Goal: Information Seeking & Learning: Learn about a topic

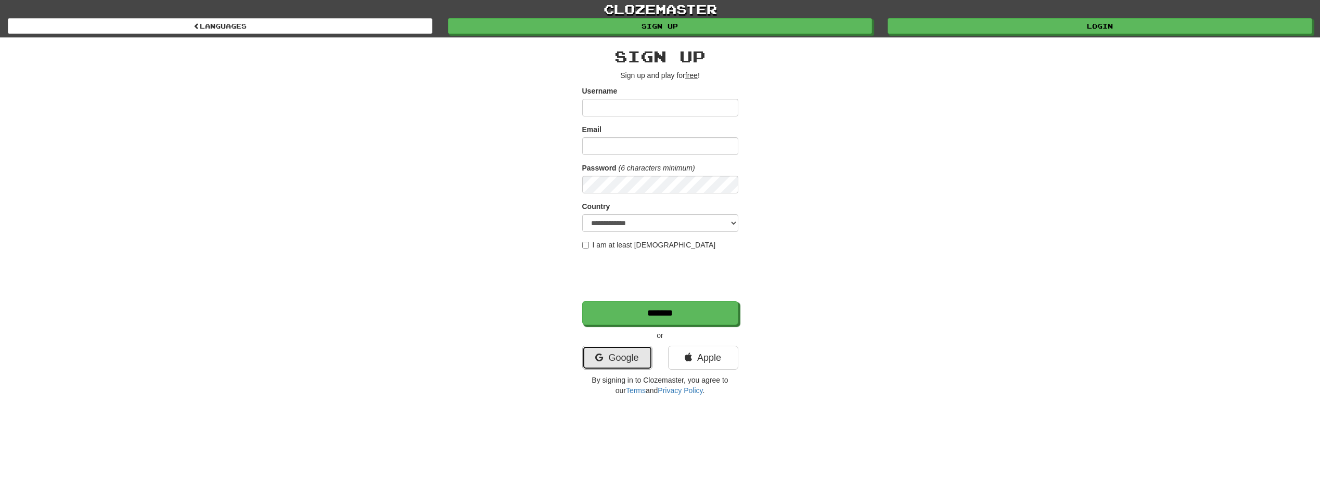
click at [620, 356] on link "Google" at bounding box center [617, 358] width 70 height 24
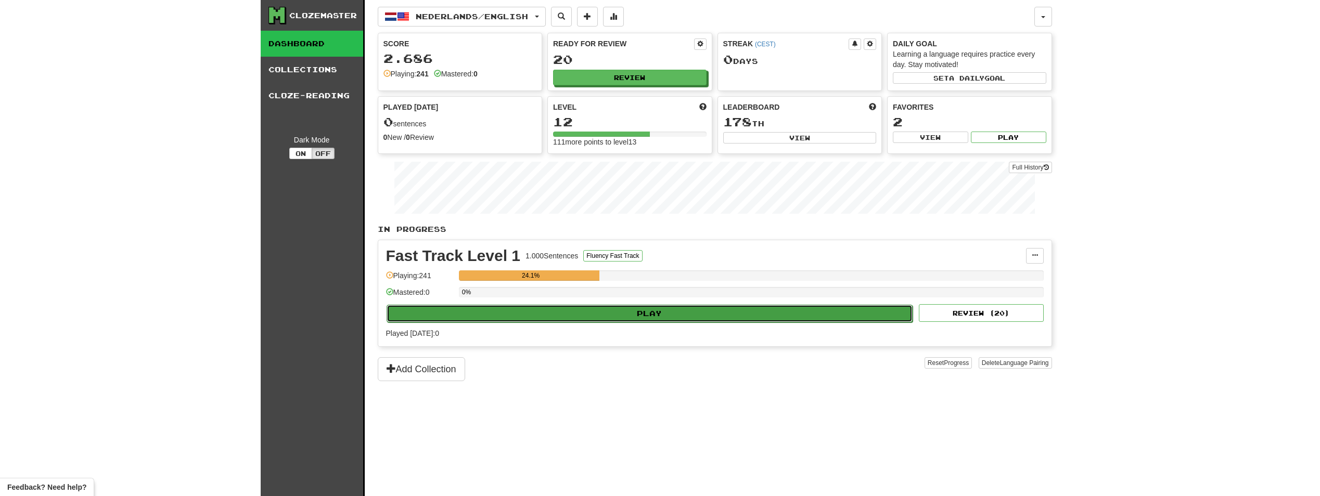
click at [659, 318] on button "Play" at bounding box center [650, 314] width 527 height 18
select select "**"
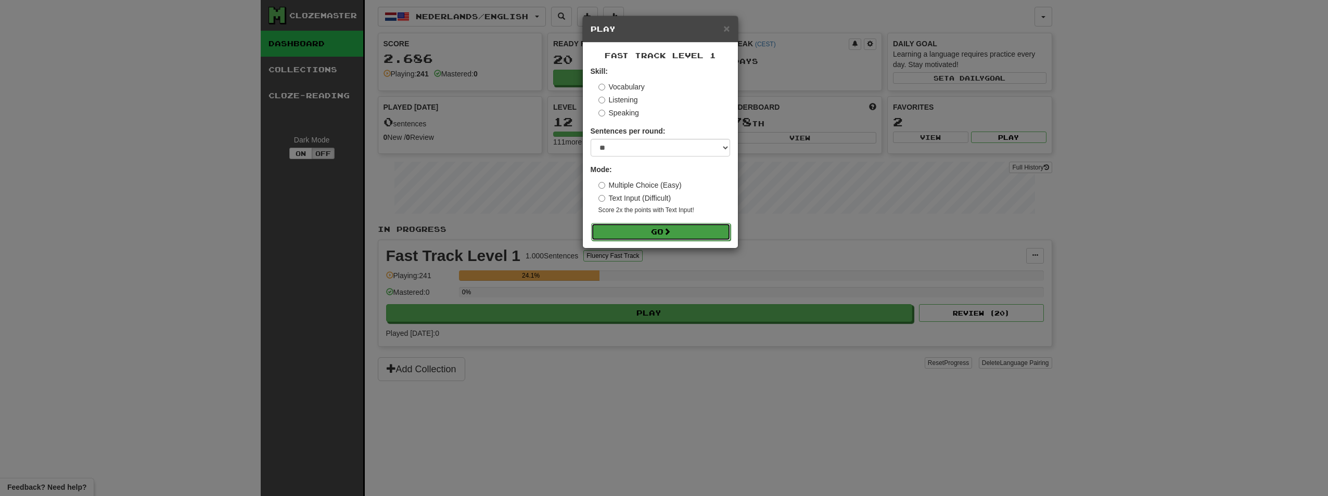
click at [653, 228] on button "Go" at bounding box center [660, 232] width 139 height 18
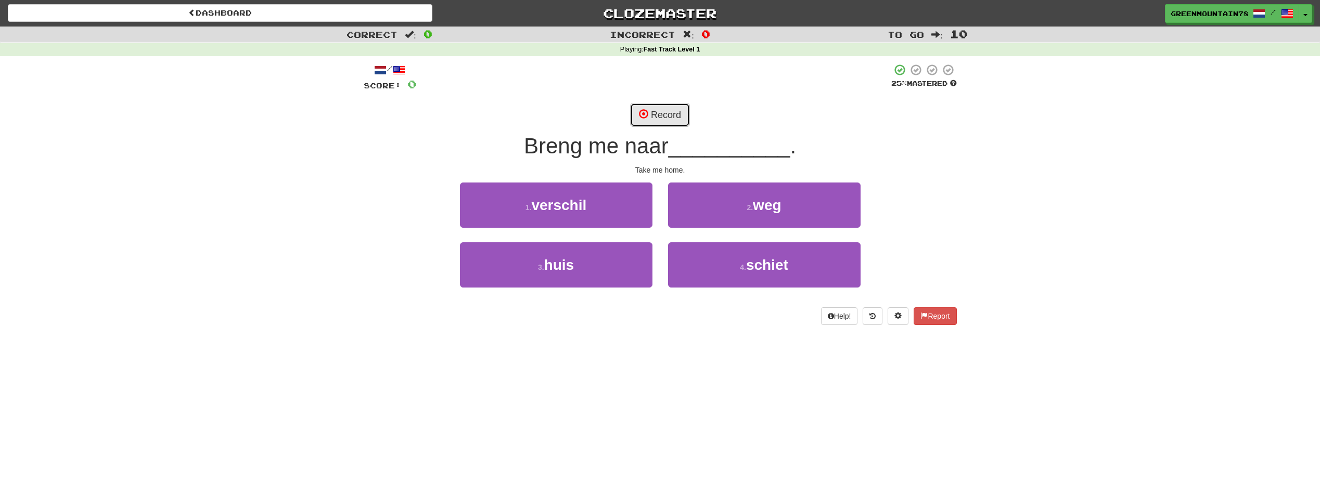
click at [668, 110] on button "Record" at bounding box center [660, 115] width 60 height 24
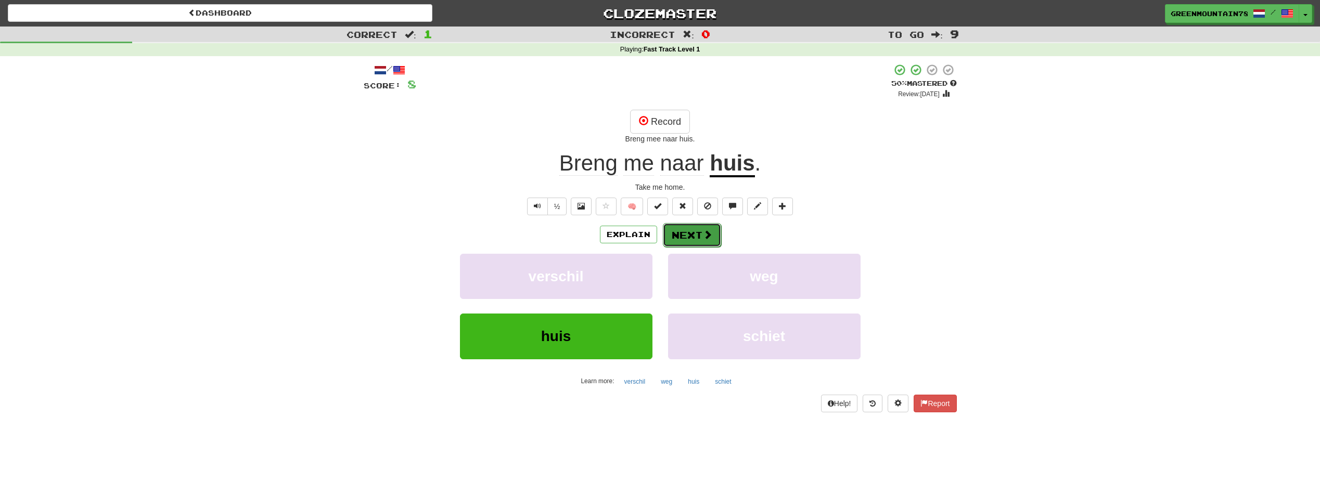
click at [696, 233] on button "Next" at bounding box center [692, 235] width 58 height 24
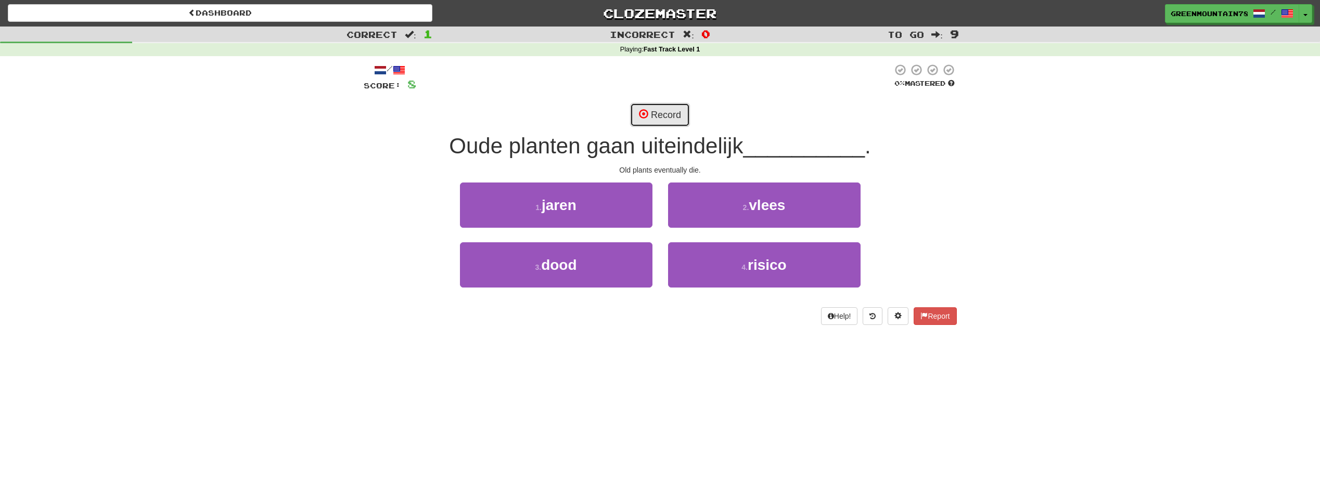
click at [661, 118] on button "Record" at bounding box center [660, 115] width 60 height 24
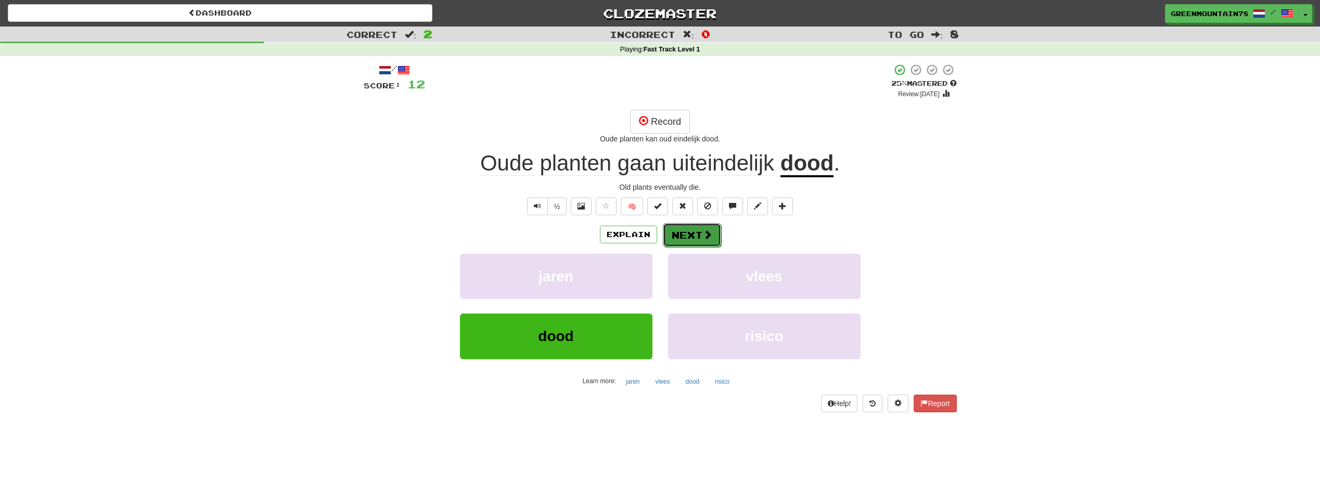
click at [684, 236] on button "Next" at bounding box center [692, 235] width 58 height 24
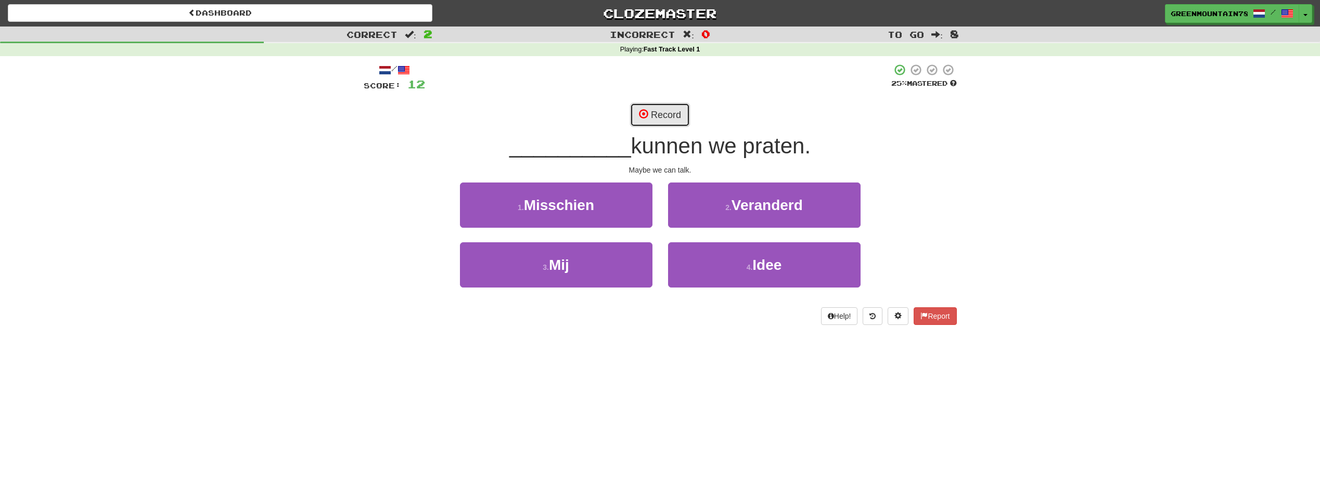
click at [648, 121] on button "Record" at bounding box center [660, 115] width 60 height 24
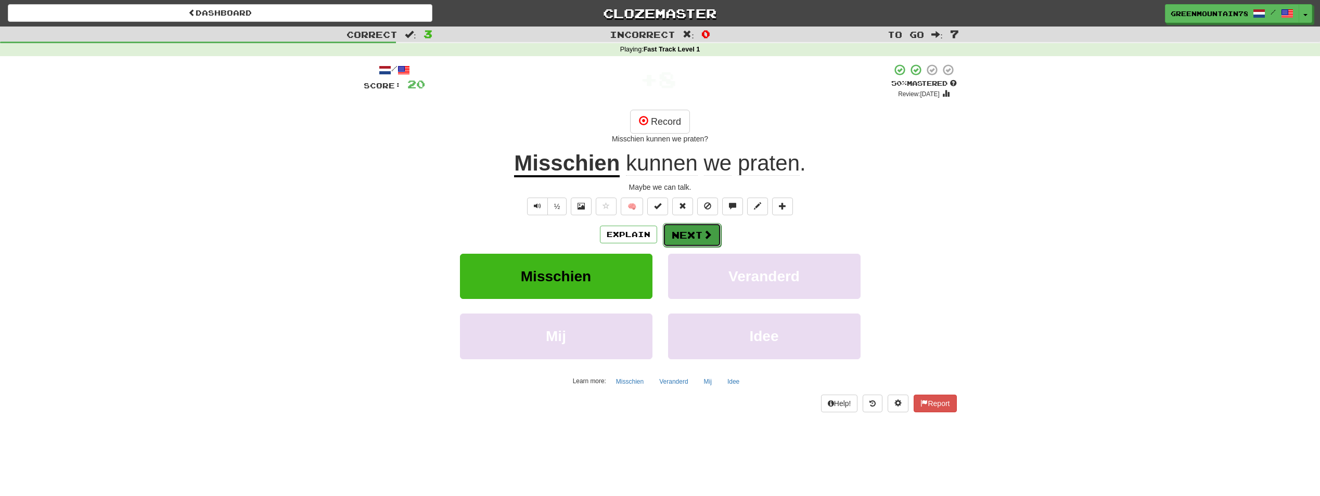
click at [704, 233] on span at bounding box center [707, 234] width 9 height 9
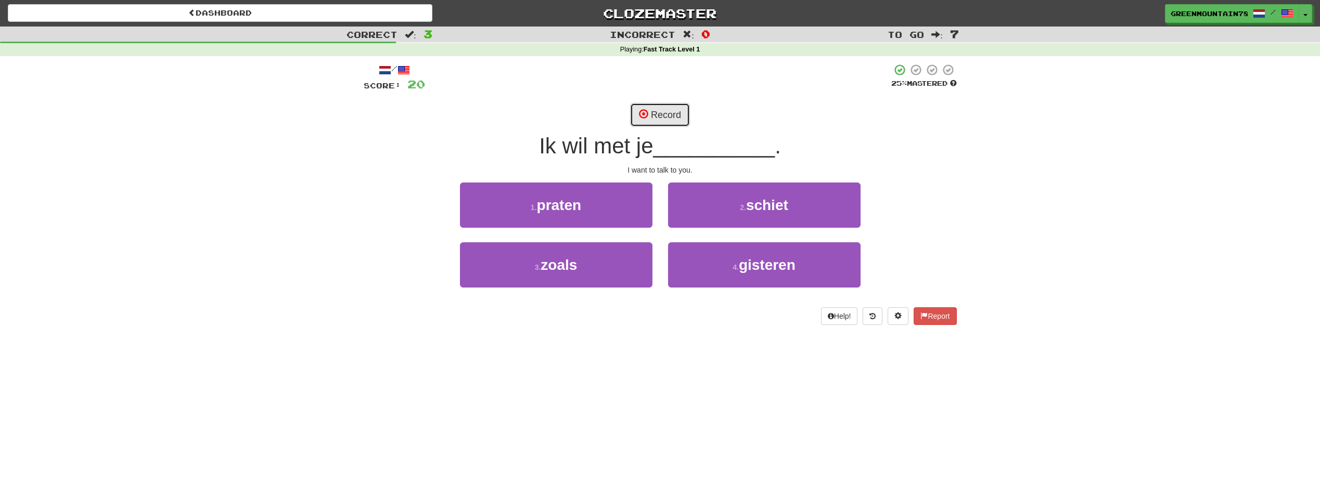
click at [657, 116] on button "Record" at bounding box center [660, 115] width 60 height 24
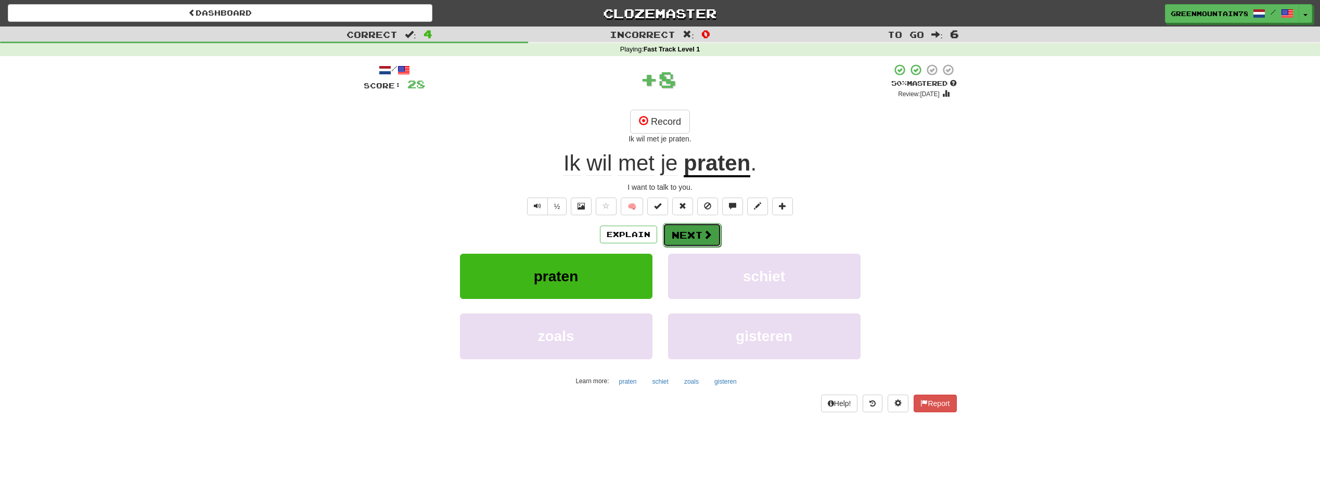
click at [698, 235] on button "Next" at bounding box center [692, 235] width 58 height 24
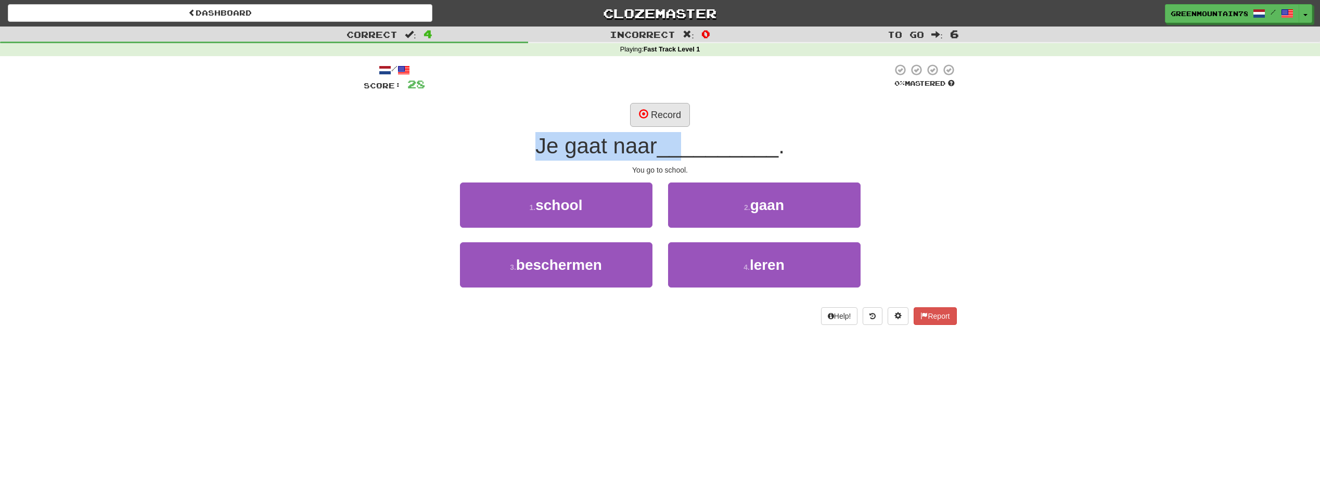
click at [682, 127] on div "/ Score: 28 0 % Mastered Record Je gaat naar __________ . You go to school. 1 .…" at bounding box center [660, 194] width 593 height 262
drag, startPoint x: 682, startPoint y: 127, endPoint x: 669, endPoint y: 112, distance: 19.9
click at [669, 112] on button "Record" at bounding box center [660, 115] width 60 height 24
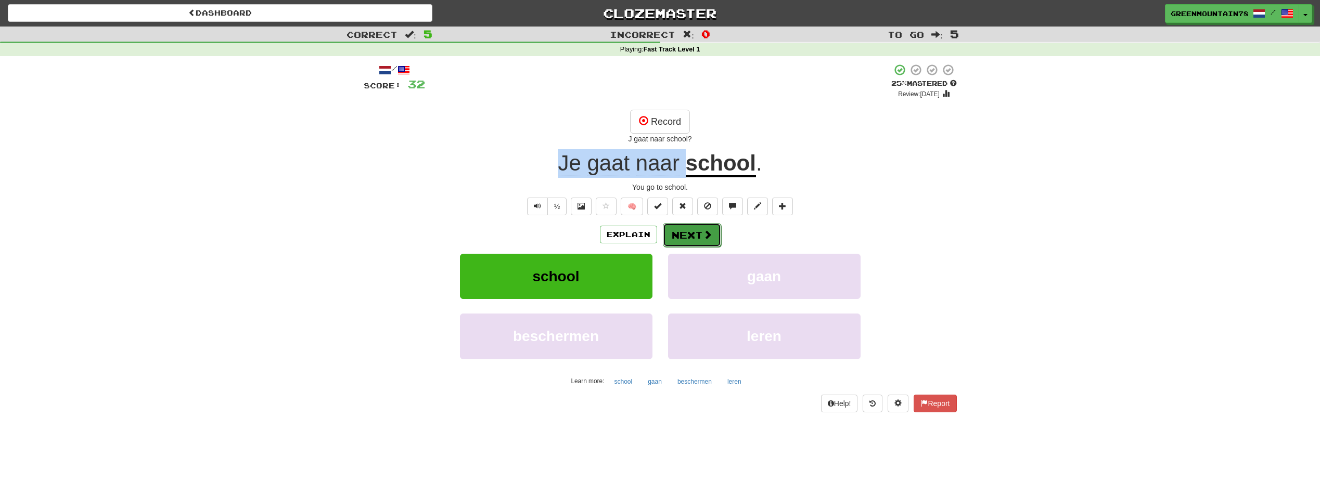
click at [696, 242] on button "Next" at bounding box center [692, 235] width 58 height 24
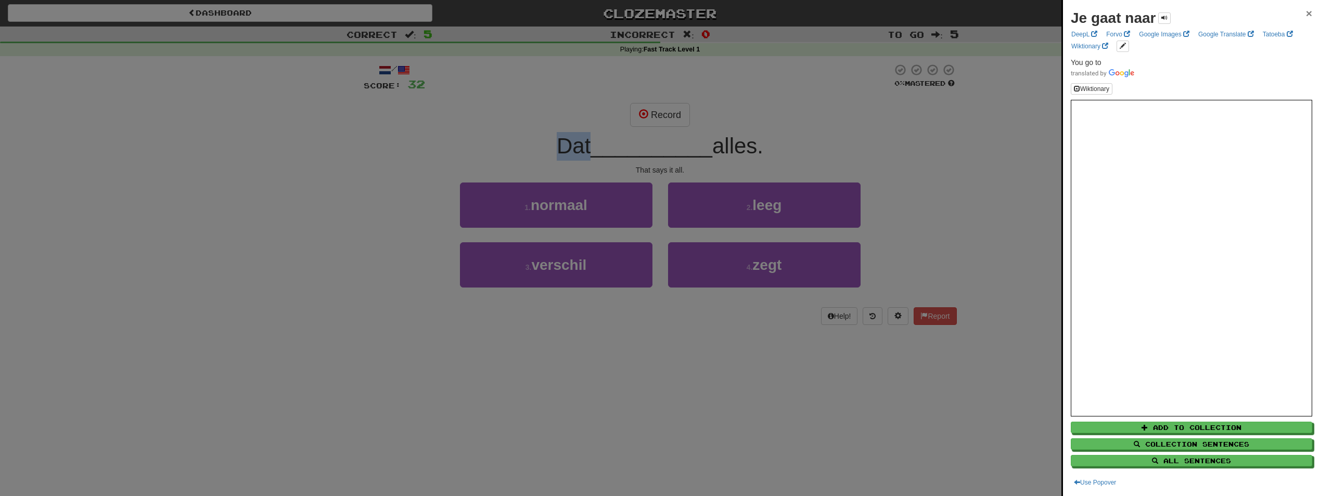
click at [1306, 12] on span "×" at bounding box center [1309, 13] width 6 height 12
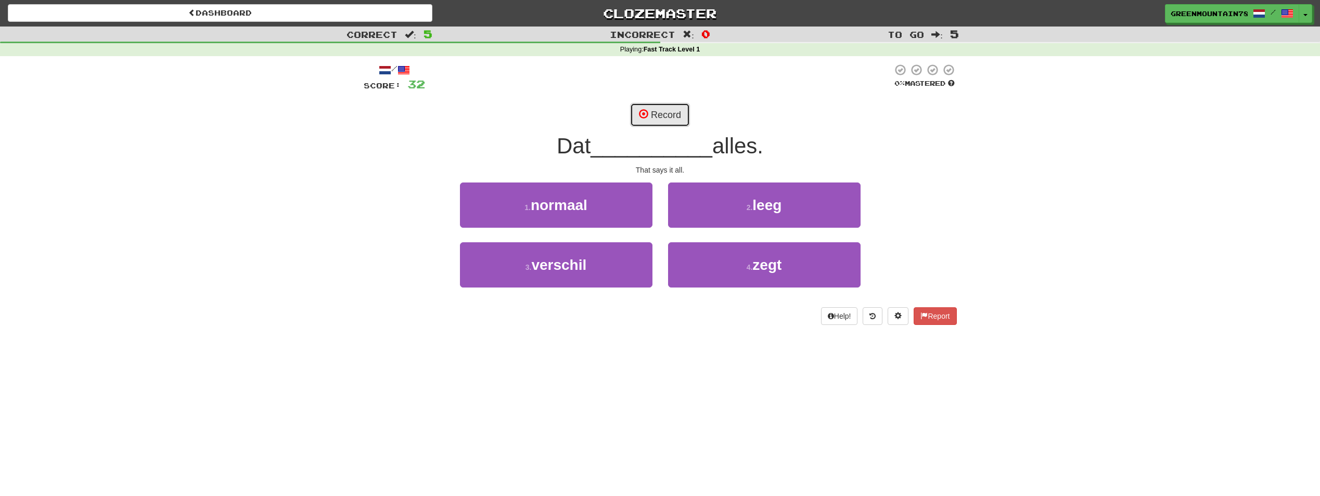
click at [659, 112] on button "Record" at bounding box center [660, 115] width 60 height 24
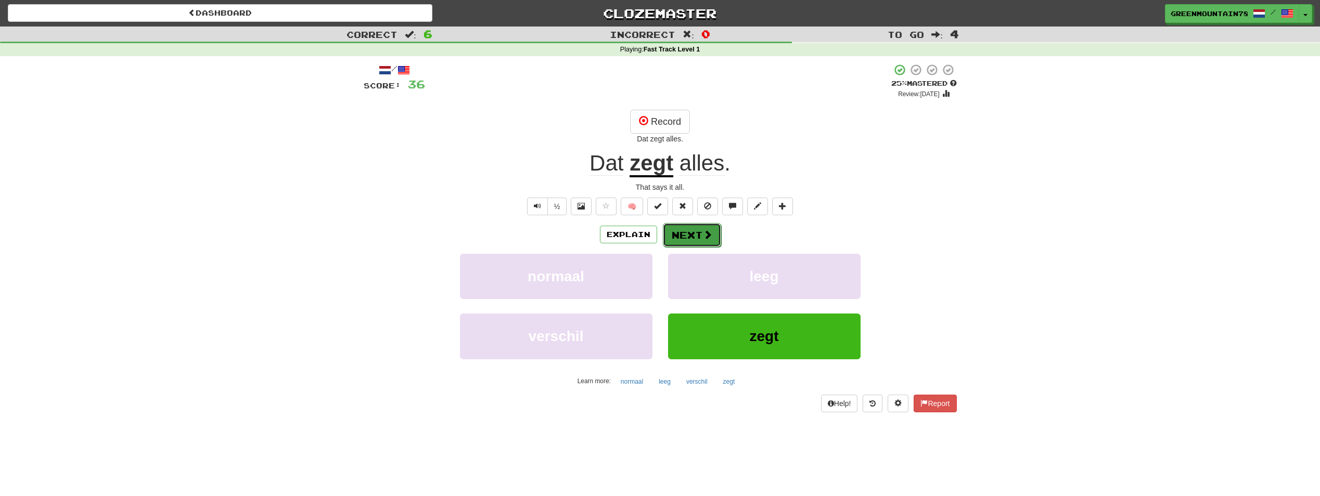
click at [695, 240] on button "Next" at bounding box center [692, 235] width 58 height 24
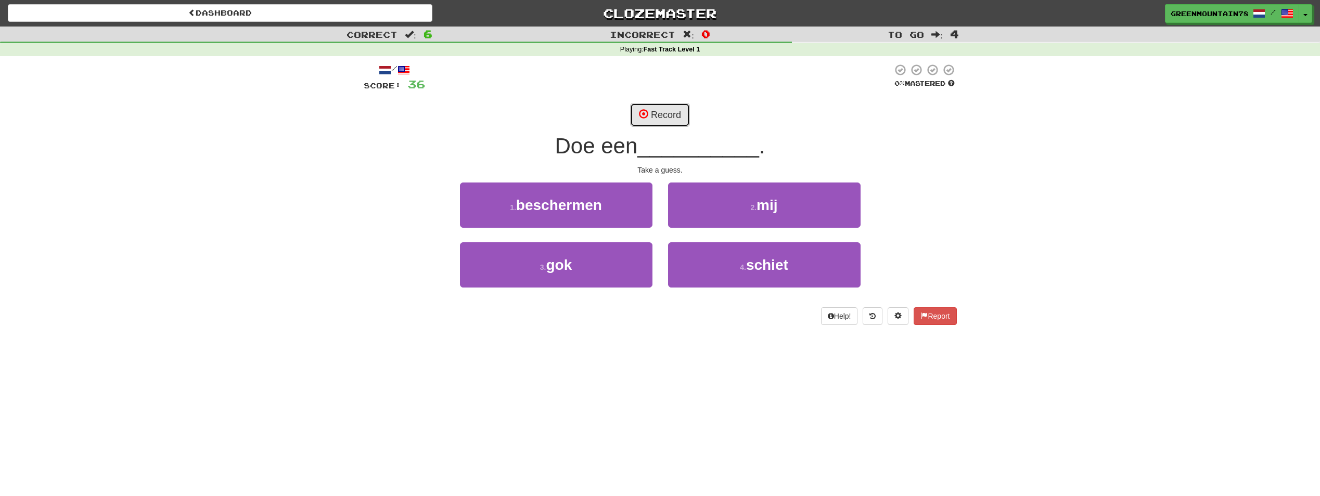
click at [681, 118] on button "Record" at bounding box center [660, 115] width 60 height 24
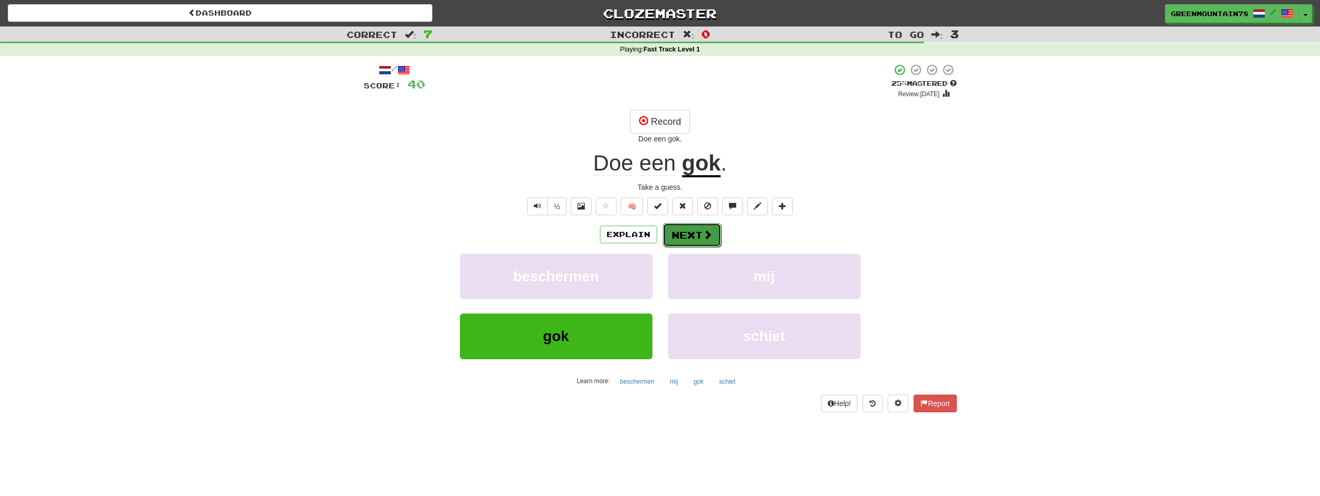
click at [700, 240] on button "Next" at bounding box center [692, 235] width 58 height 24
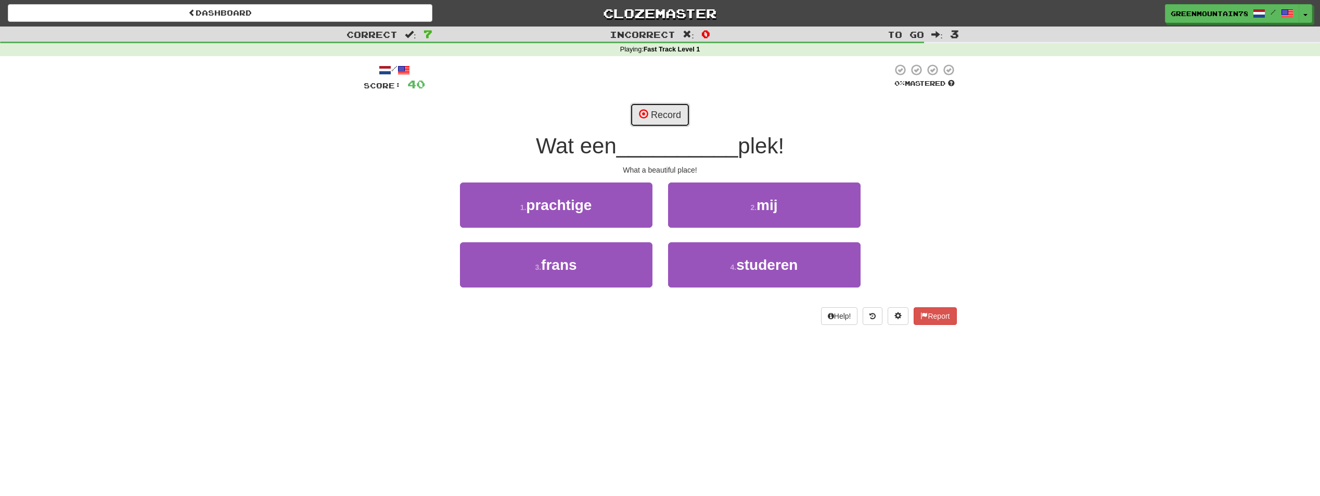
click at [655, 113] on button "Record" at bounding box center [660, 115] width 60 height 24
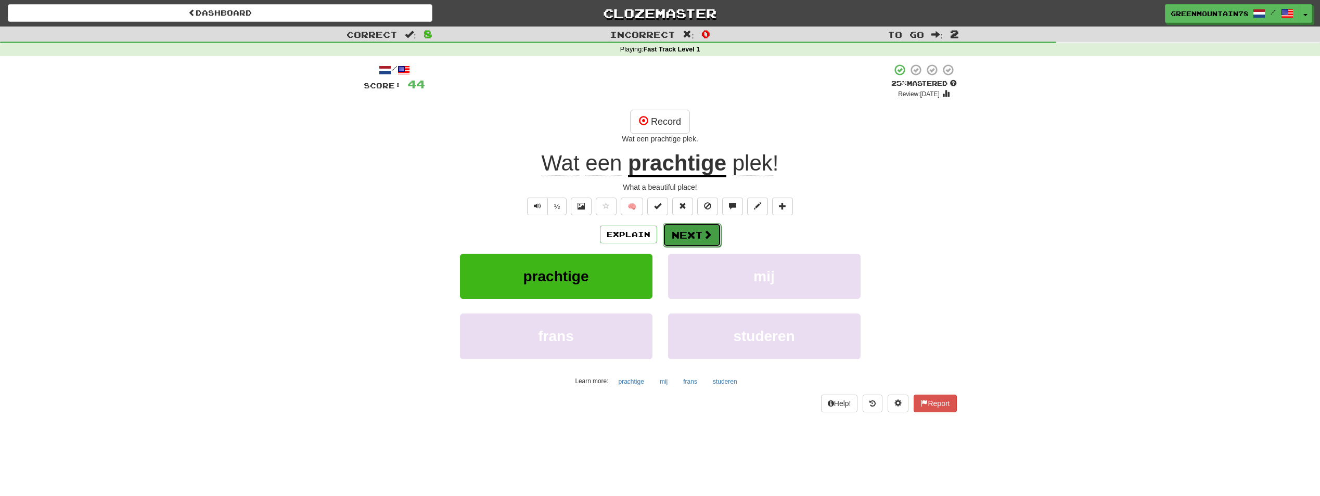
click at [700, 235] on button "Next" at bounding box center [692, 235] width 58 height 24
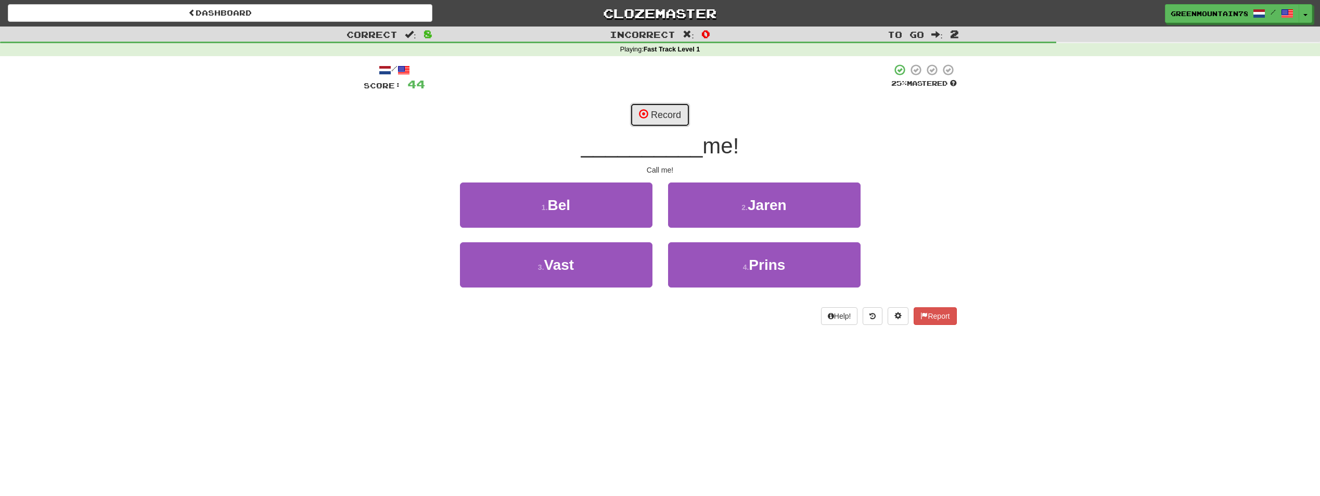
click at [674, 118] on button "Record" at bounding box center [660, 115] width 60 height 24
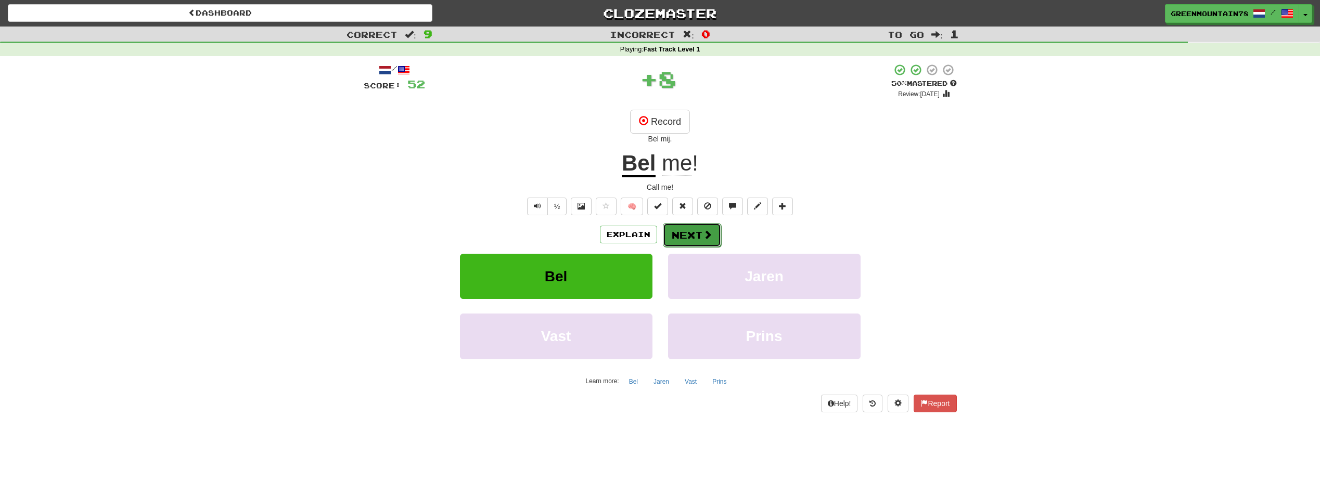
click at [692, 236] on button "Next" at bounding box center [692, 235] width 58 height 24
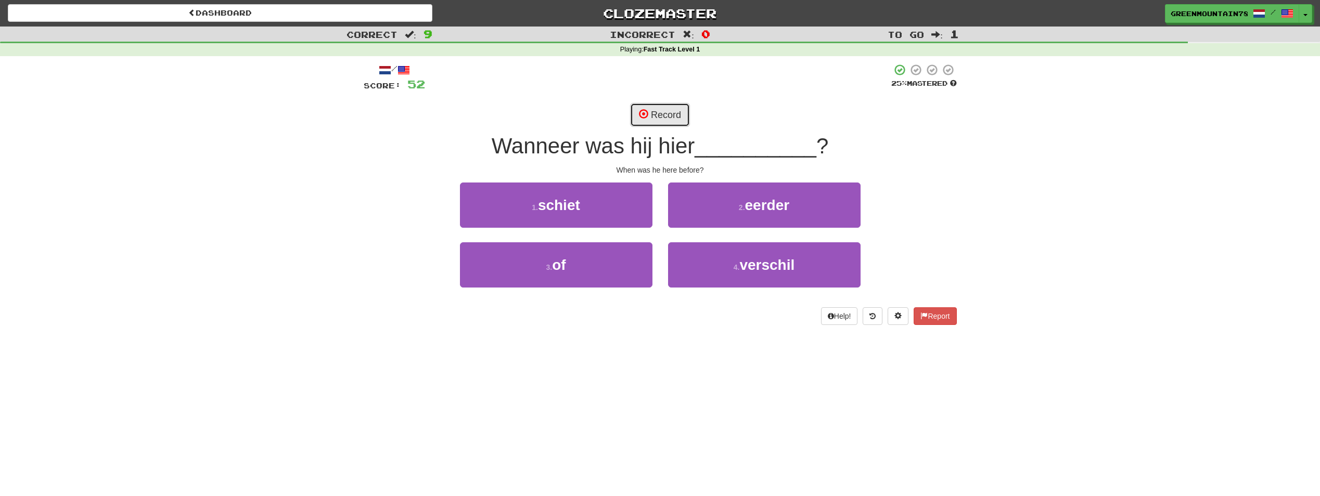
click at [661, 115] on button "Record" at bounding box center [660, 115] width 60 height 24
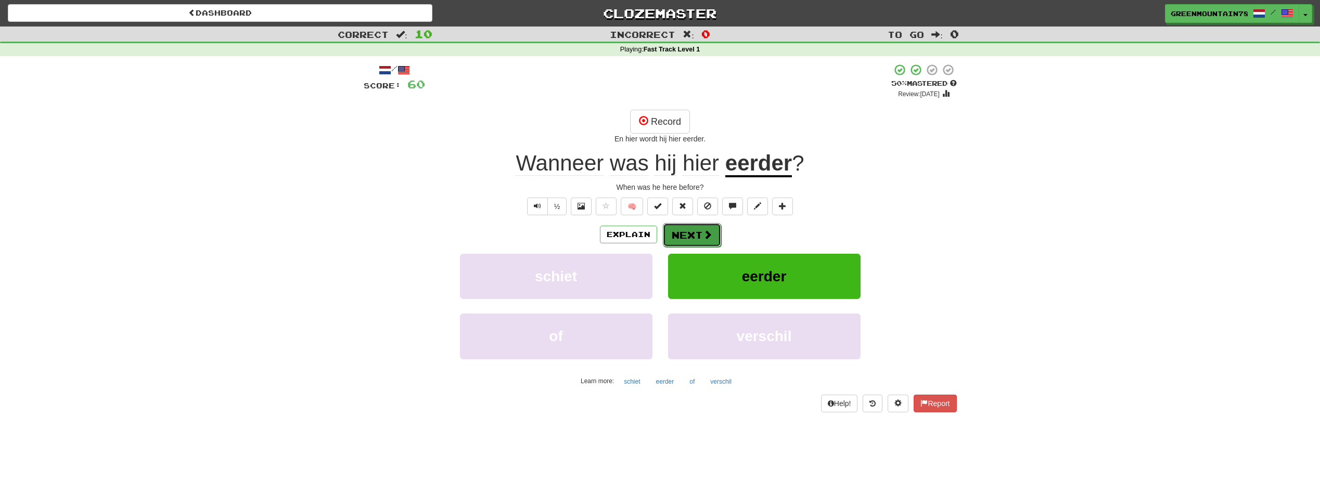
click at [707, 236] on span at bounding box center [707, 234] width 9 height 9
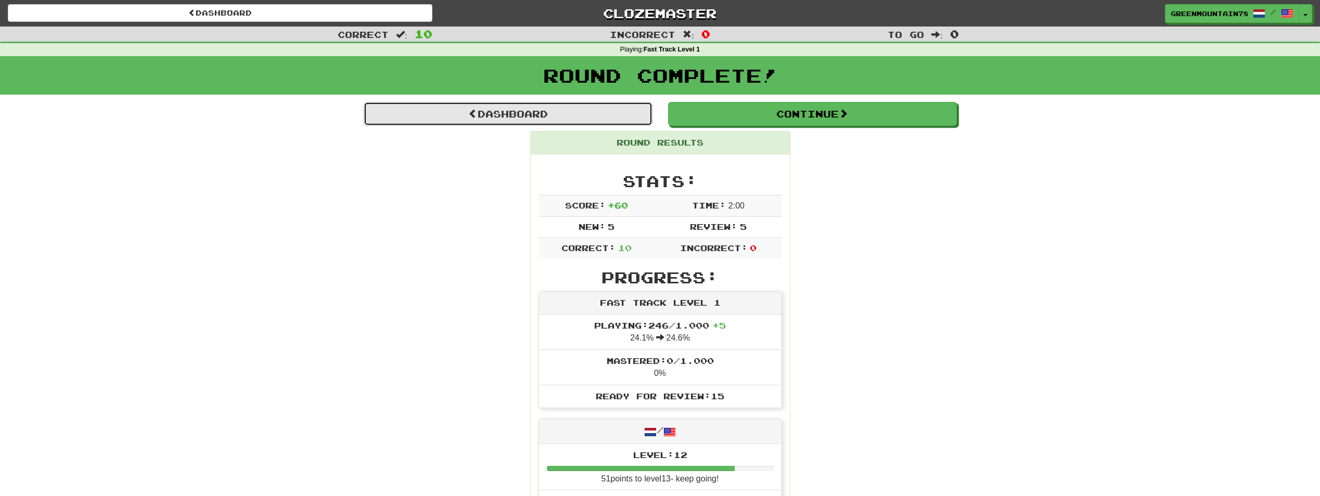
click at [550, 107] on link "Dashboard" at bounding box center [508, 114] width 289 height 24
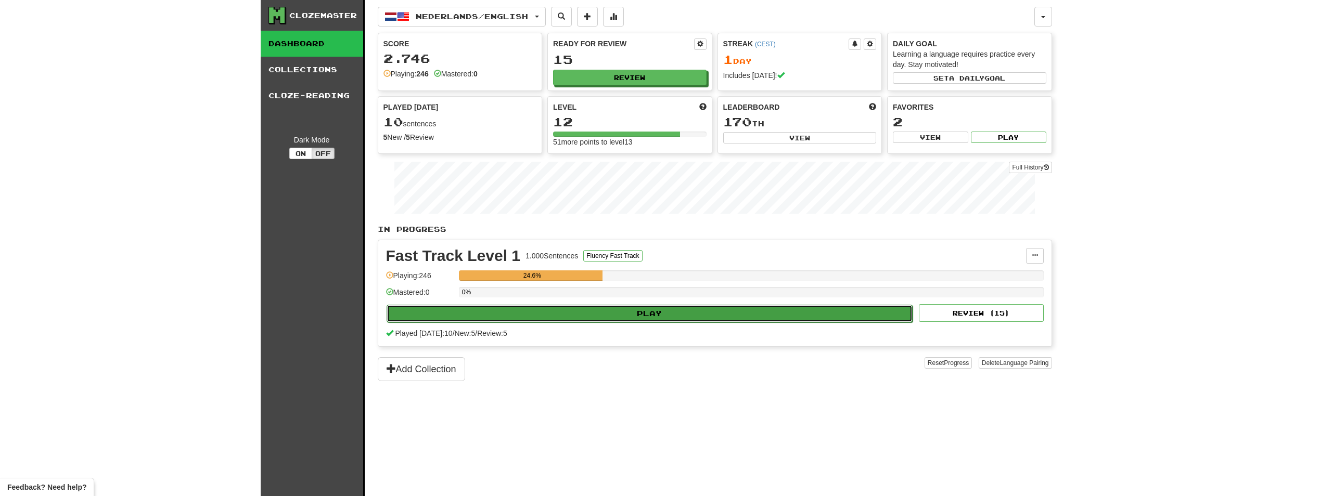
click at [654, 314] on button "Play" at bounding box center [650, 314] width 527 height 18
select select "**"
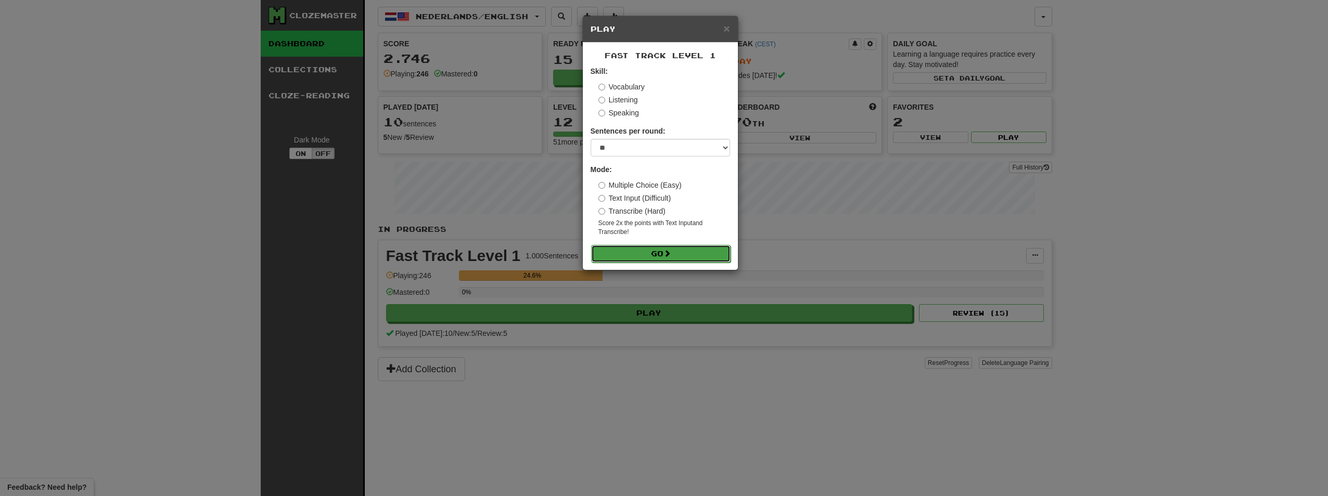
click at [660, 252] on button "Go" at bounding box center [660, 254] width 139 height 18
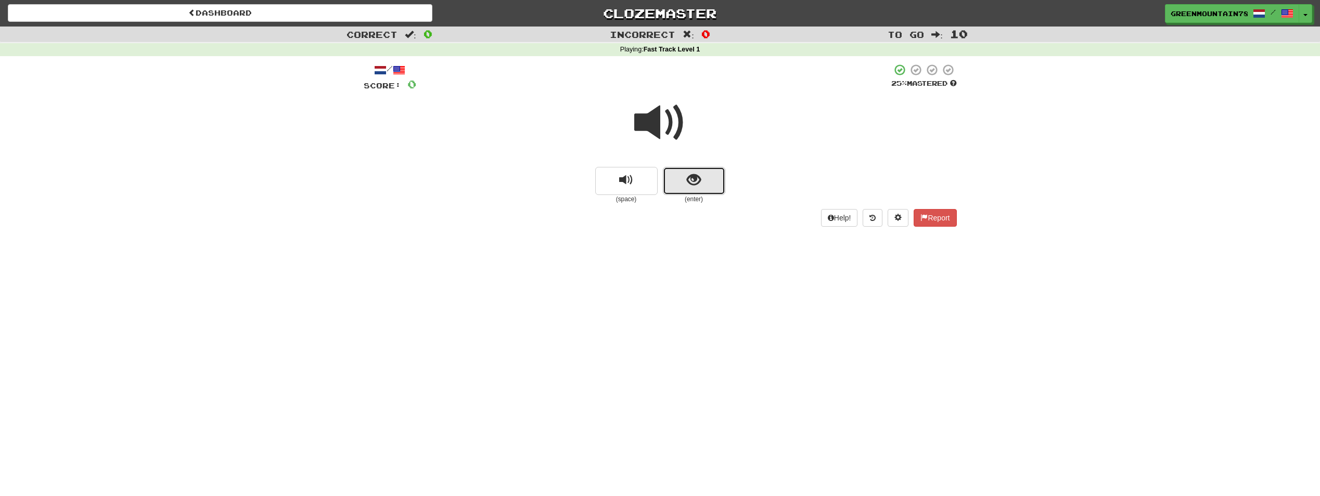
click at [693, 176] on span "show sentence" at bounding box center [694, 180] width 14 height 14
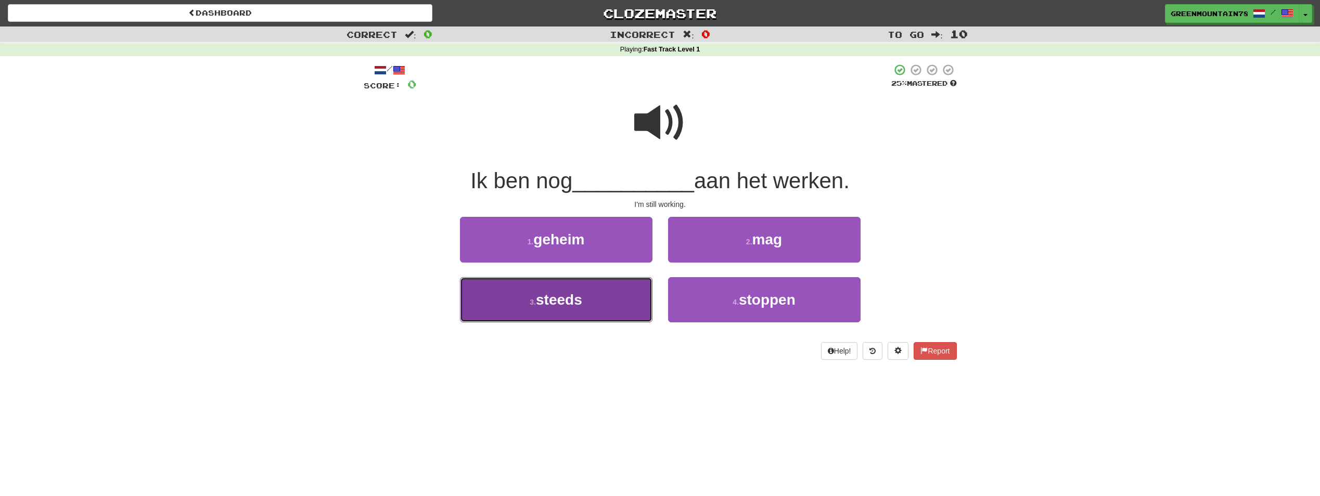
click at [610, 318] on button "3 . steeds" at bounding box center [556, 299] width 193 height 45
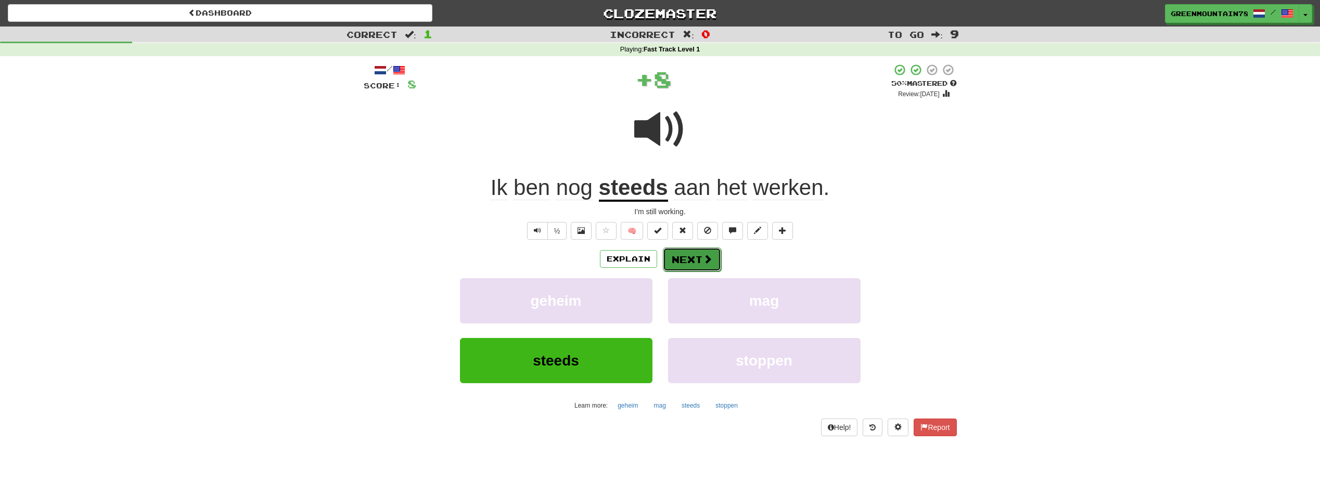
click at [690, 258] on button "Next" at bounding box center [692, 260] width 58 height 24
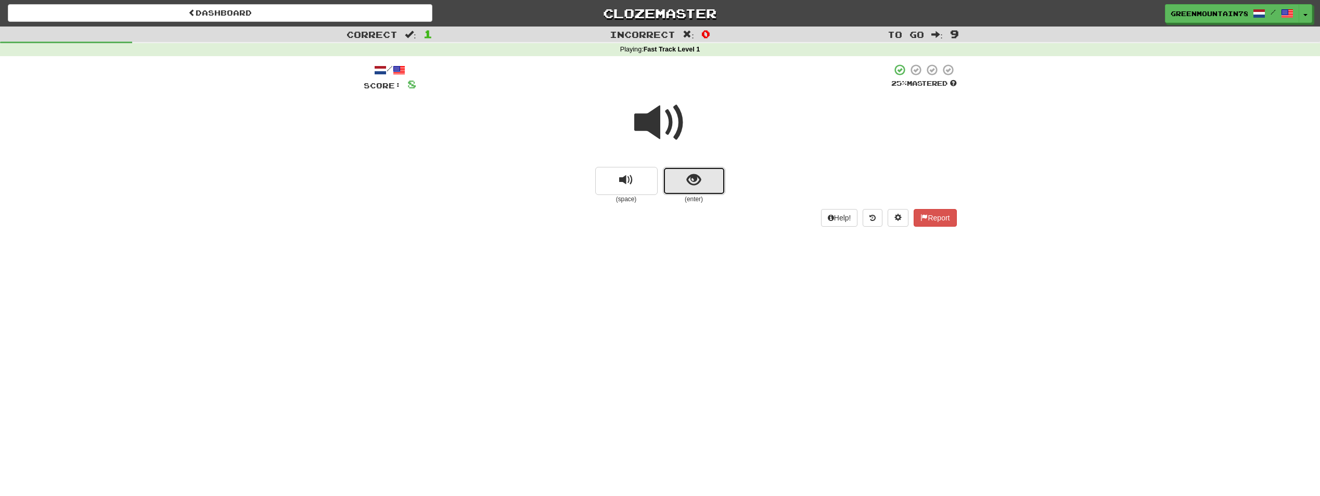
click at [695, 175] on span "show sentence" at bounding box center [694, 180] width 14 height 14
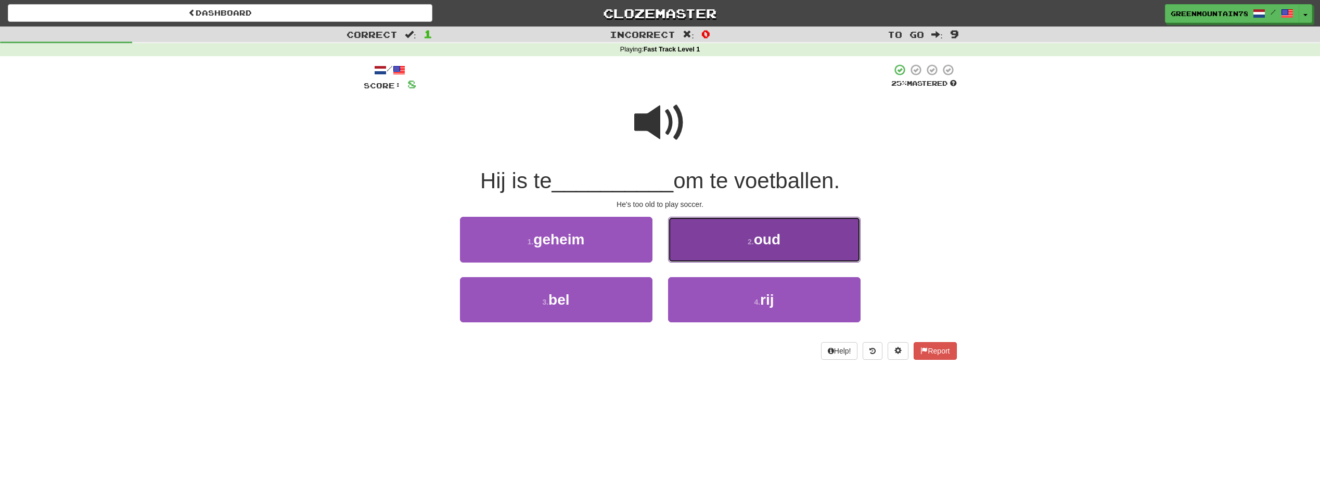
click at [771, 250] on button "2 . oud" at bounding box center [764, 239] width 193 height 45
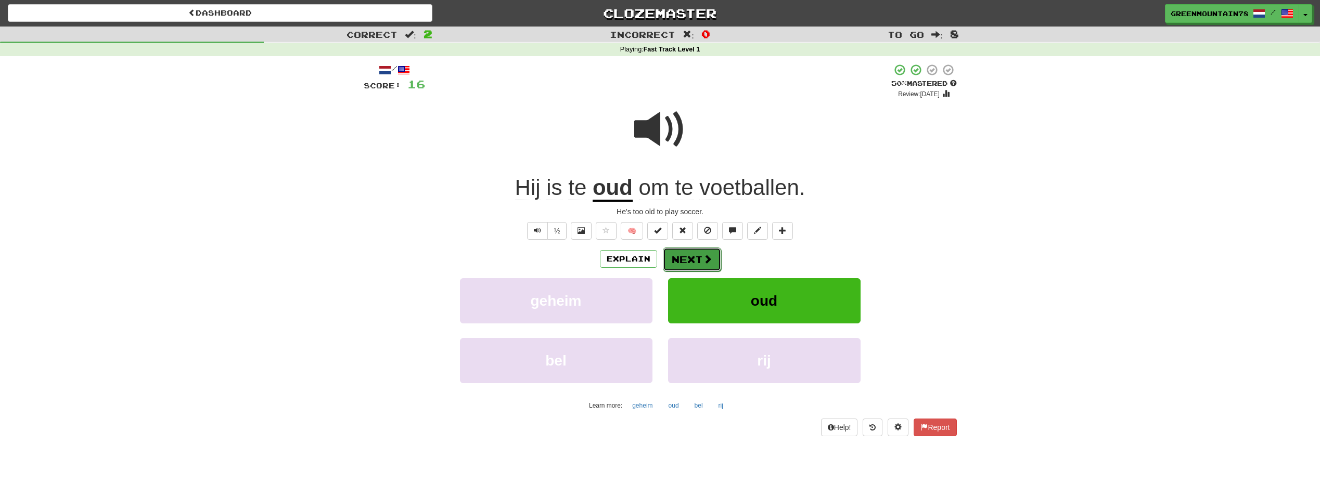
click at [673, 256] on button "Next" at bounding box center [692, 260] width 58 height 24
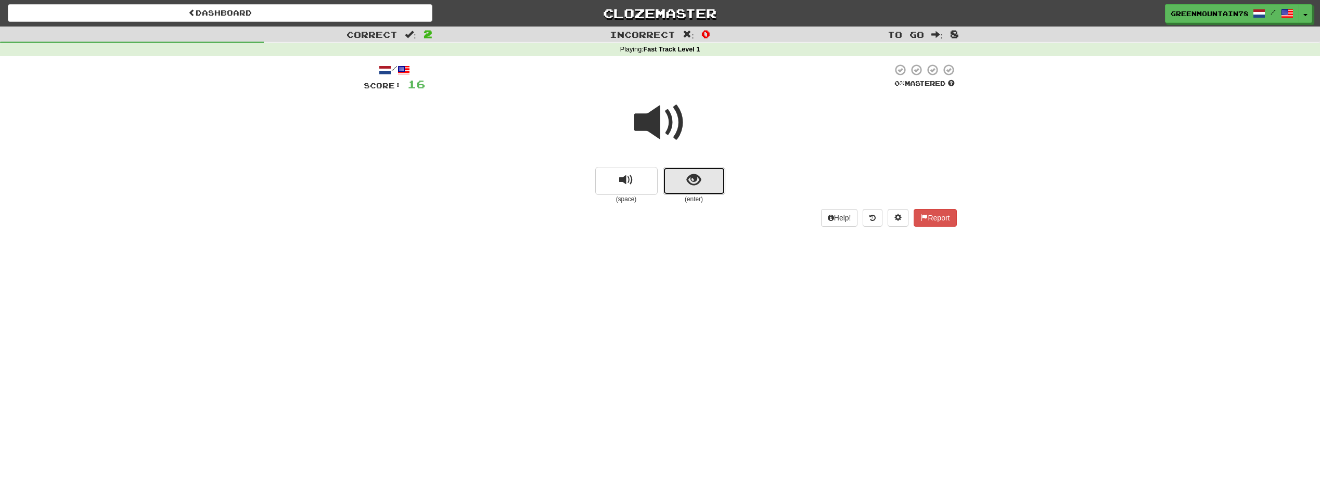
drag, startPoint x: 705, startPoint y: 195, endPoint x: 687, endPoint y: 190, distance: 18.4
click at [687, 190] on button "show sentence" at bounding box center [694, 181] width 62 height 28
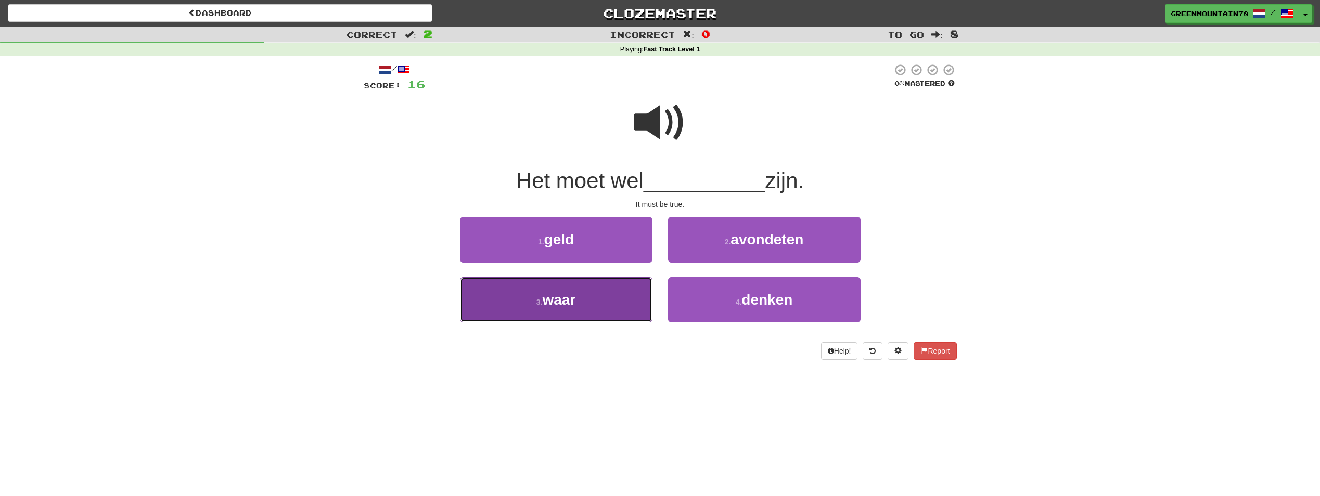
click at [615, 309] on button "3 . waar" at bounding box center [556, 299] width 193 height 45
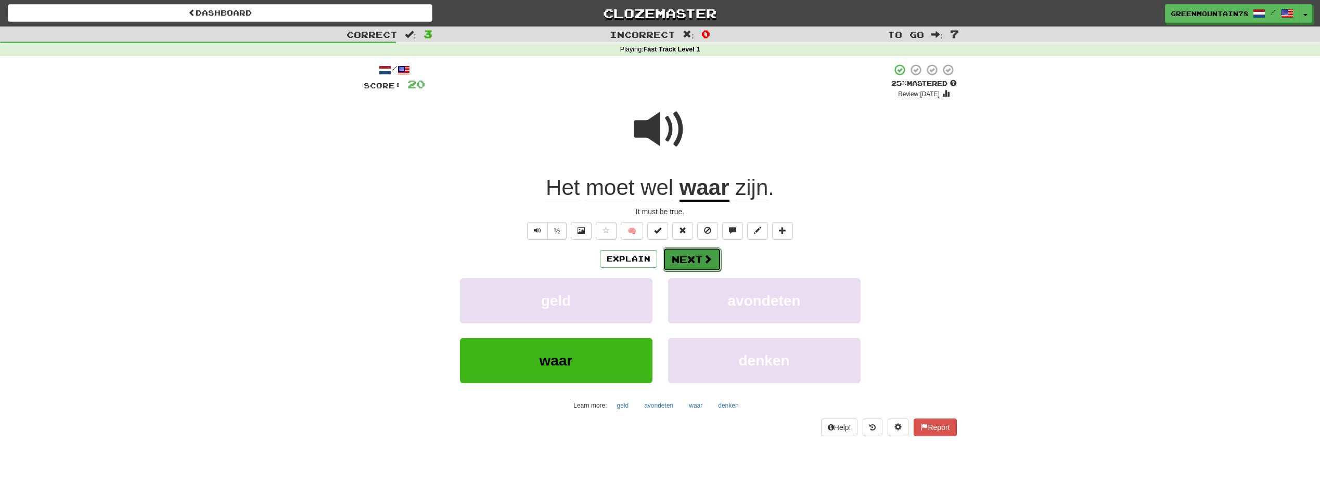
click at [694, 259] on button "Next" at bounding box center [692, 260] width 58 height 24
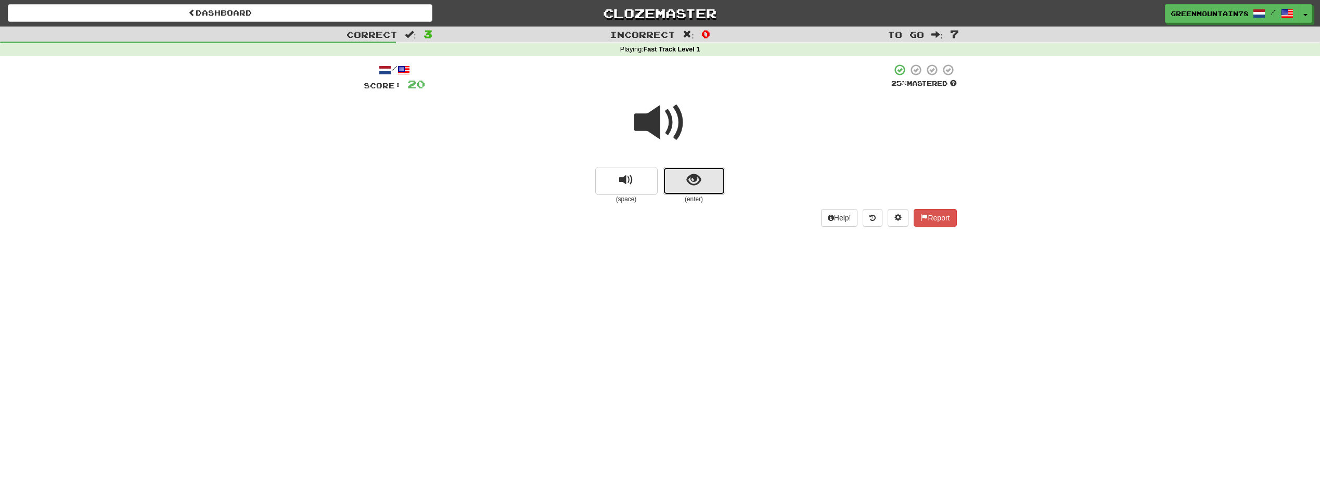
click at [687, 182] on span "show sentence" at bounding box center [694, 180] width 14 height 14
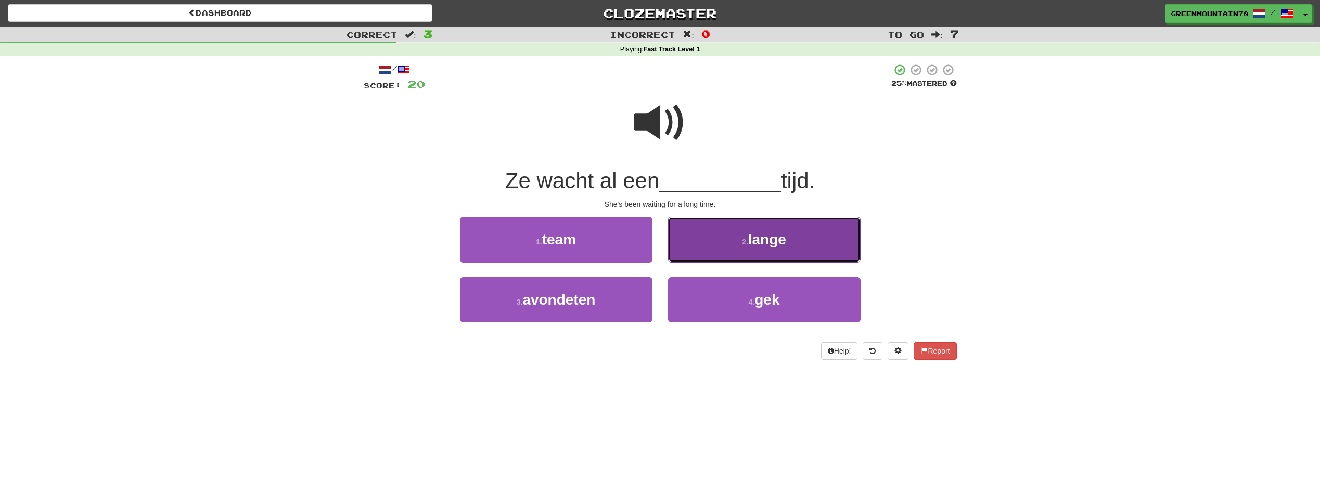
click at [735, 239] on button "2 . lange" at bounding box center [764, 239] width 193 height 45
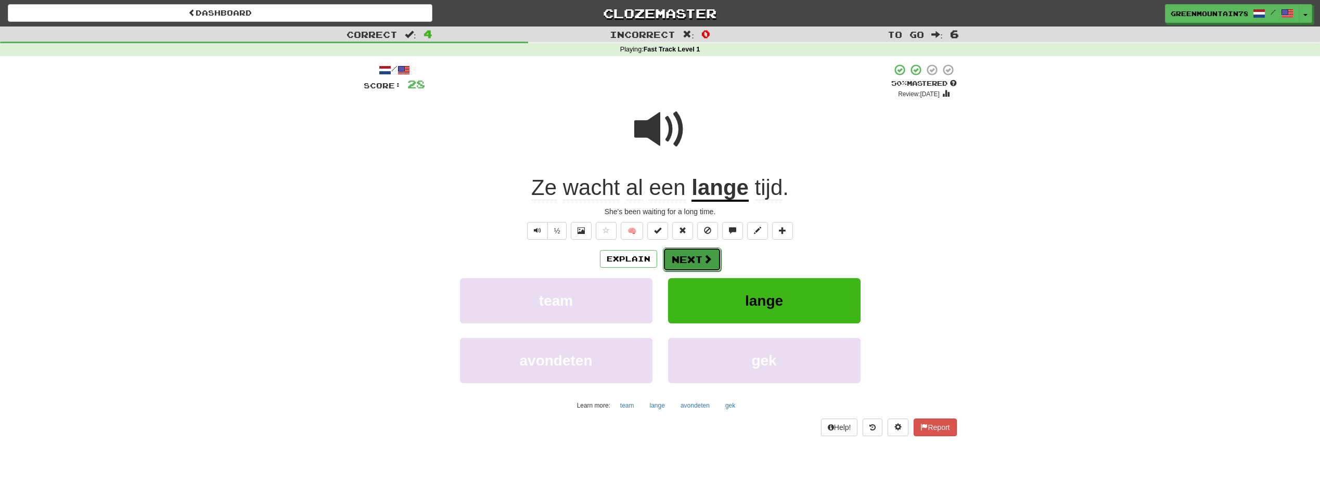
click at [703, 260] on span at bounding box center [707, 258] width 9 height 9
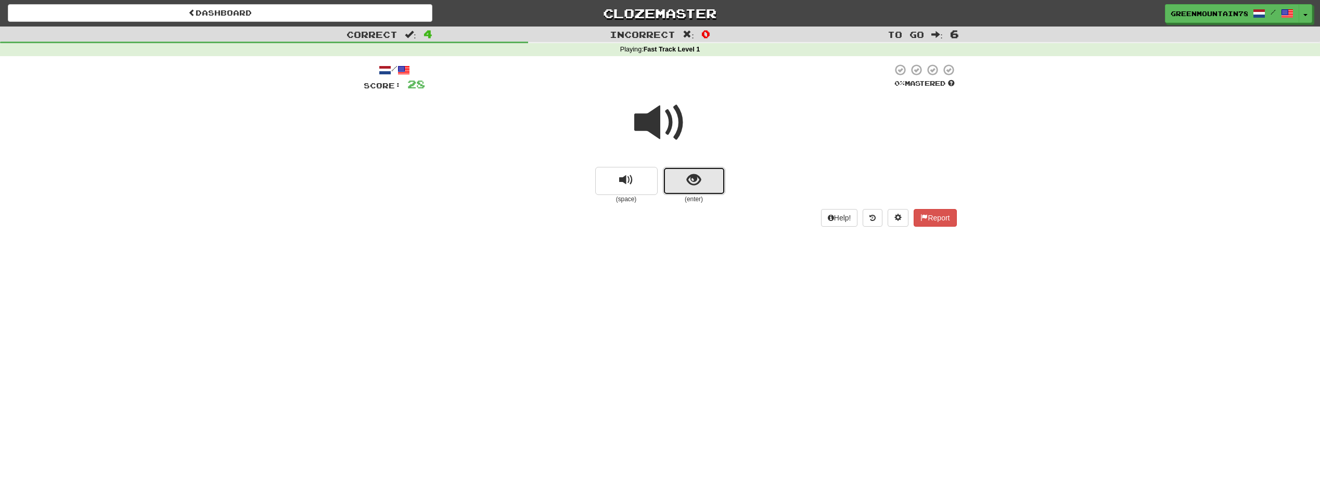
click at [692, 184] on span "show sentence" at bounding box center [694, 180] width 14 height 14
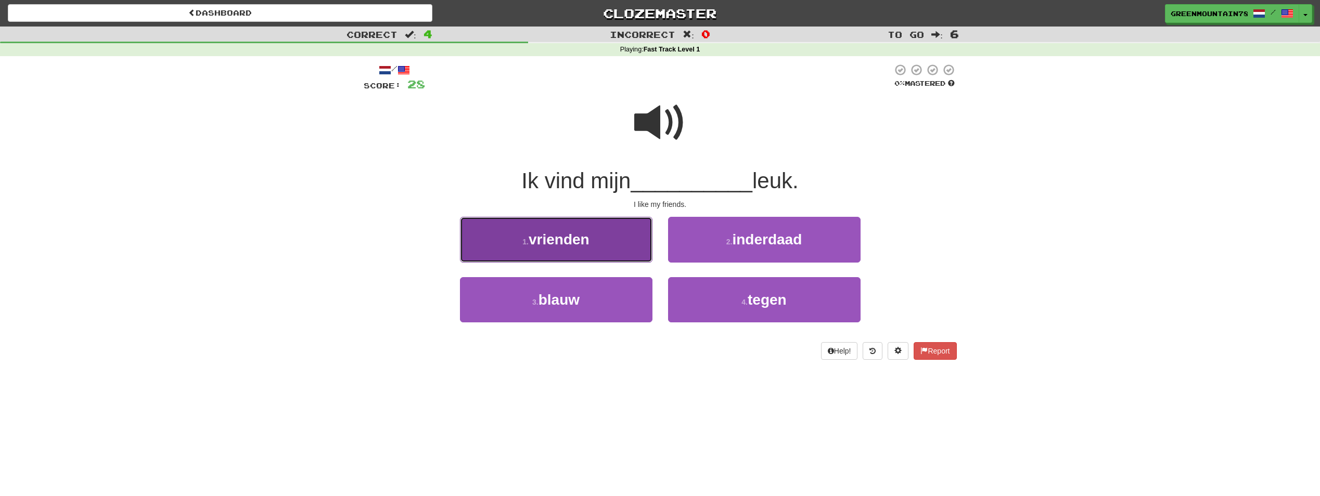
click at [645, 255] on button "1 . vrienden" at bounding box center [556, 239] width 193 height 45
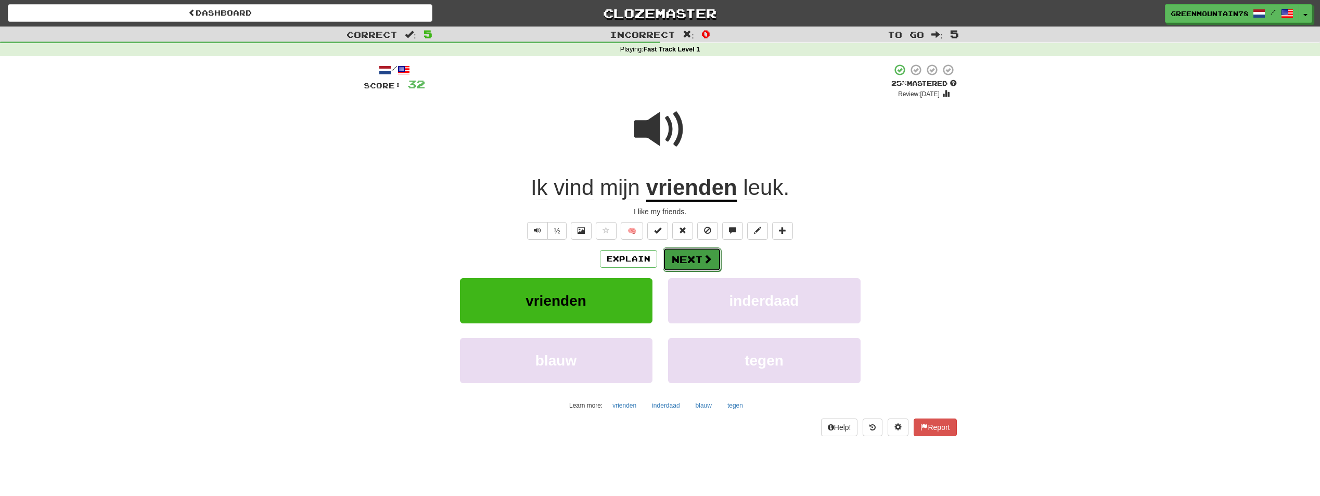
click at [695, 261] on button "Next" at bounding box center [692, 260] width 58 height 24
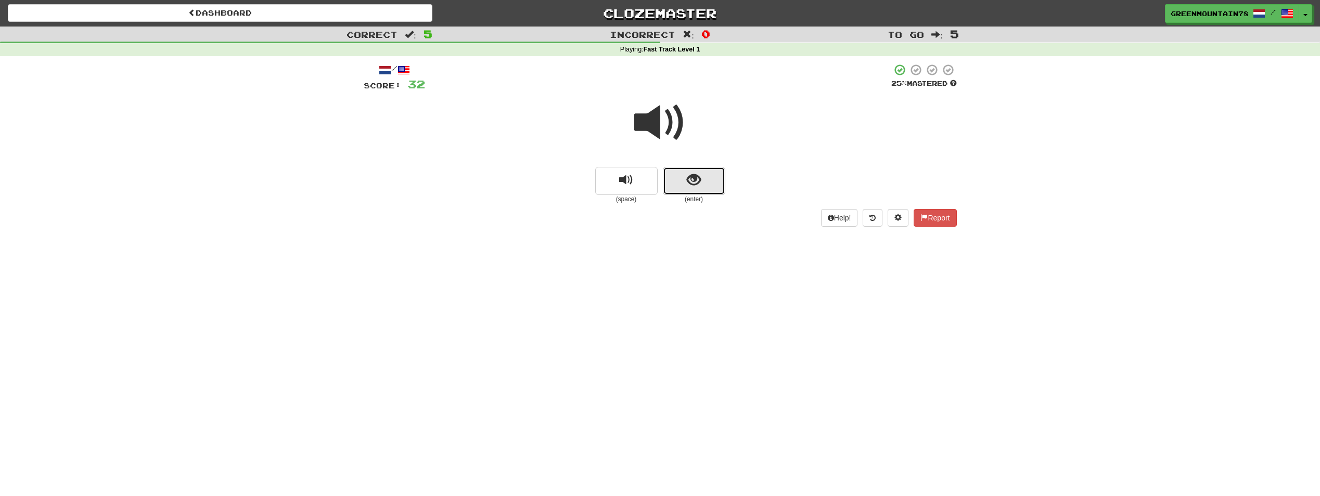
click at [687, 181] on span "show sentence" at bounding box center [694, 180] width 14 height 14
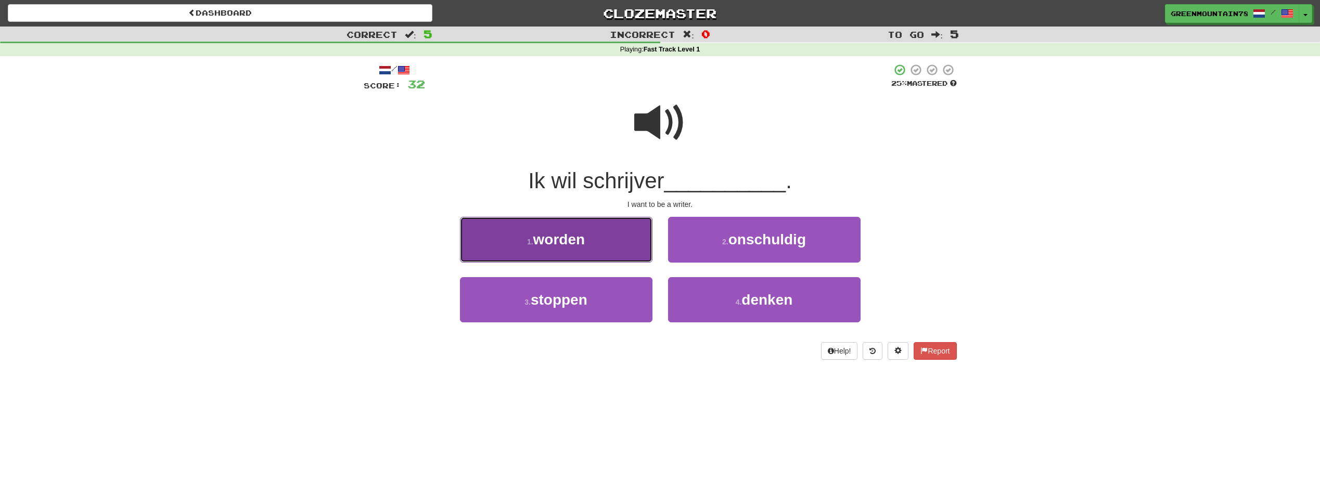
click at [639, 246] on button "1 . [PERSON_NAME]" at bounding box center [556, 239] width 193 height 45
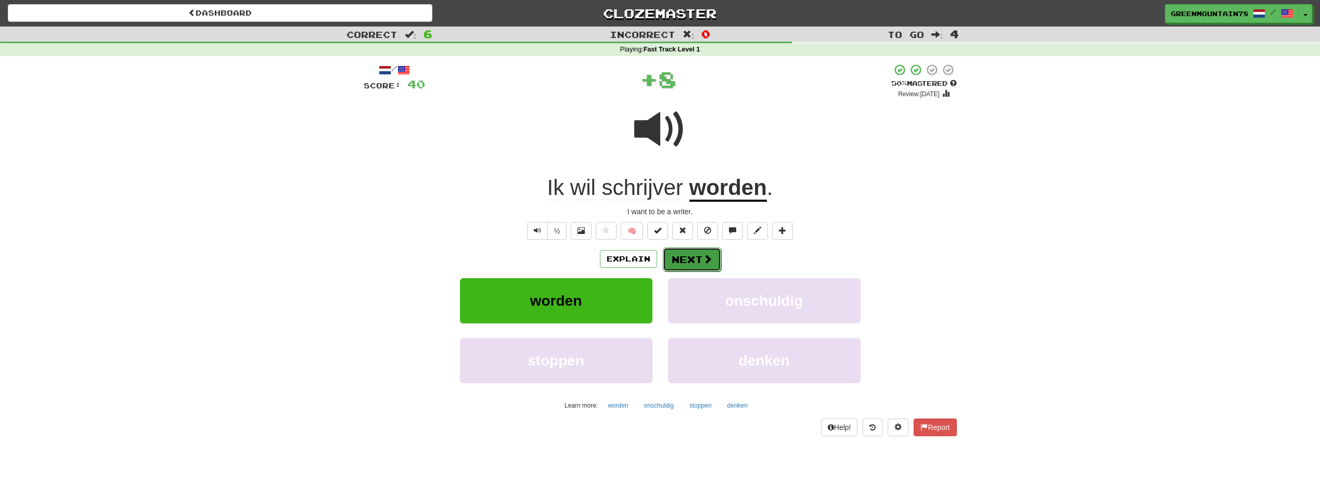
click at [692, 254] on button "Next" at bounding box center [692, 260] width 58 height 24
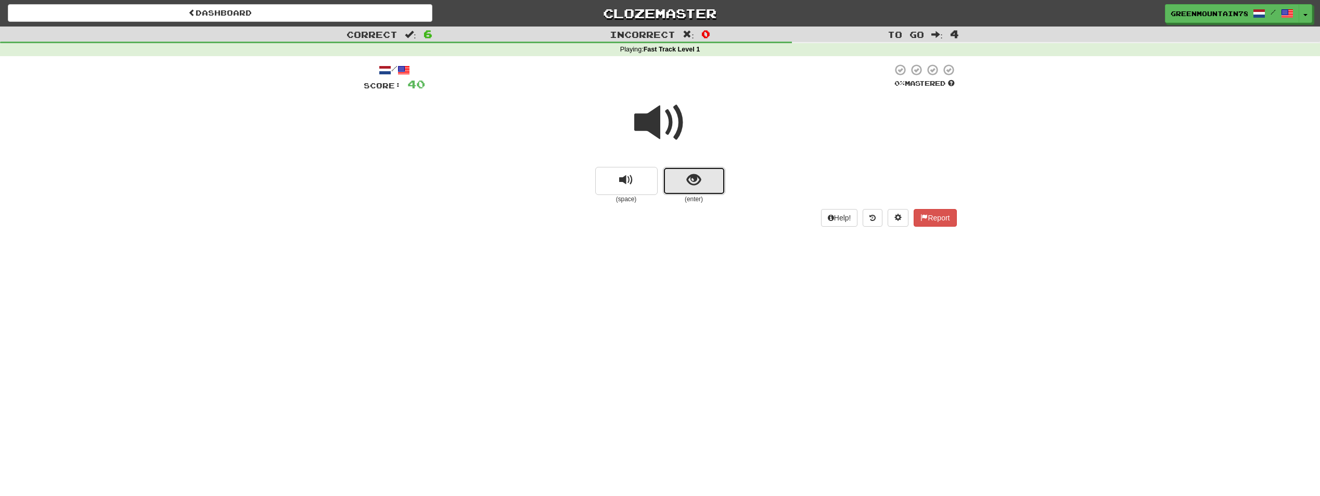
click at [693, 178] on span "show sentence" at bounding box center [694, 180] width 14 height 14
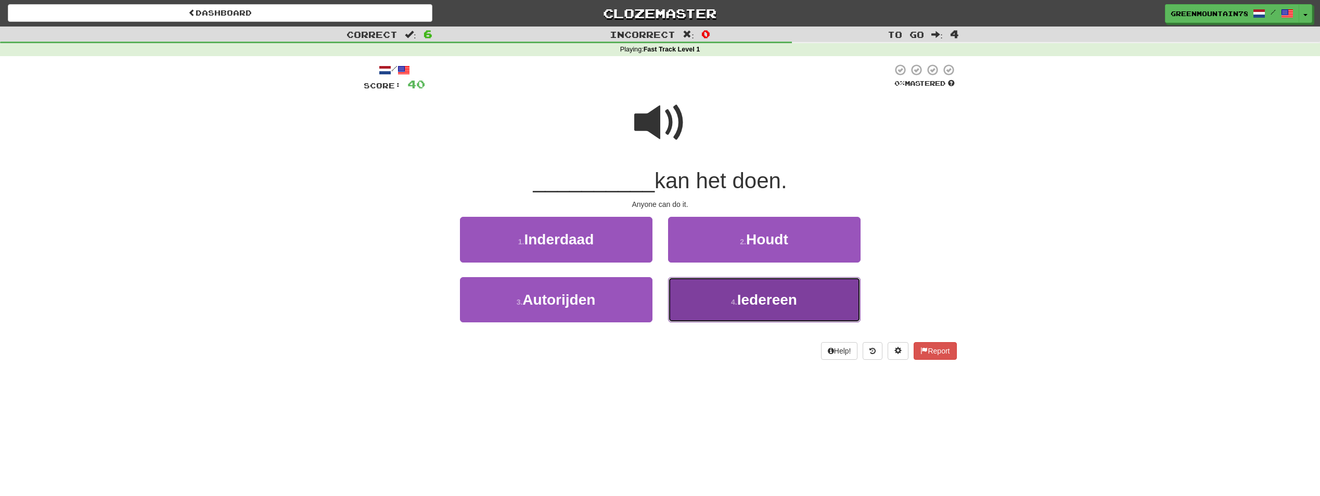
click at [744, 309] on button "4 . Iedereen" at bounding box center [764, 299] width 193 height 45
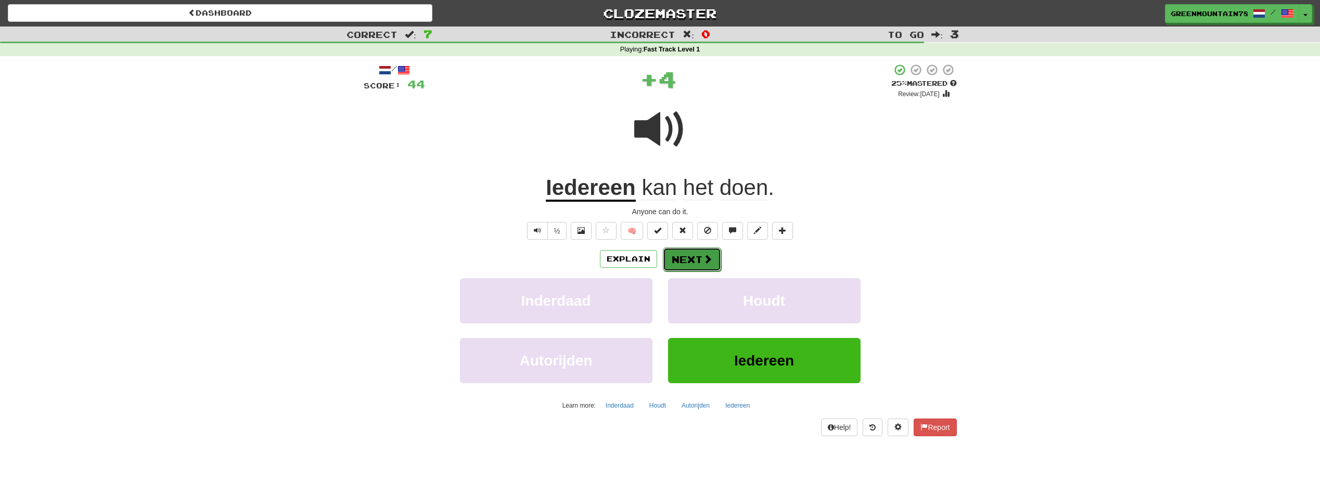
click at [695, 260] on button "Next" at bounding box center [692, 260] width 58 height 24
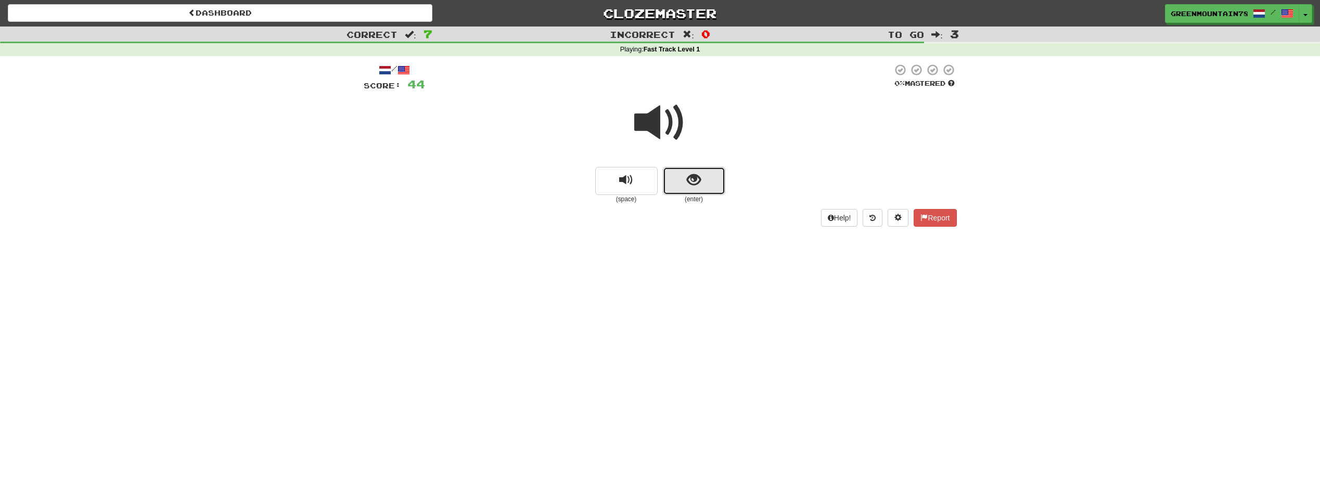
click at [698, 189] on button "show sentence" at bounding box center [694, 181] width 62 height 28
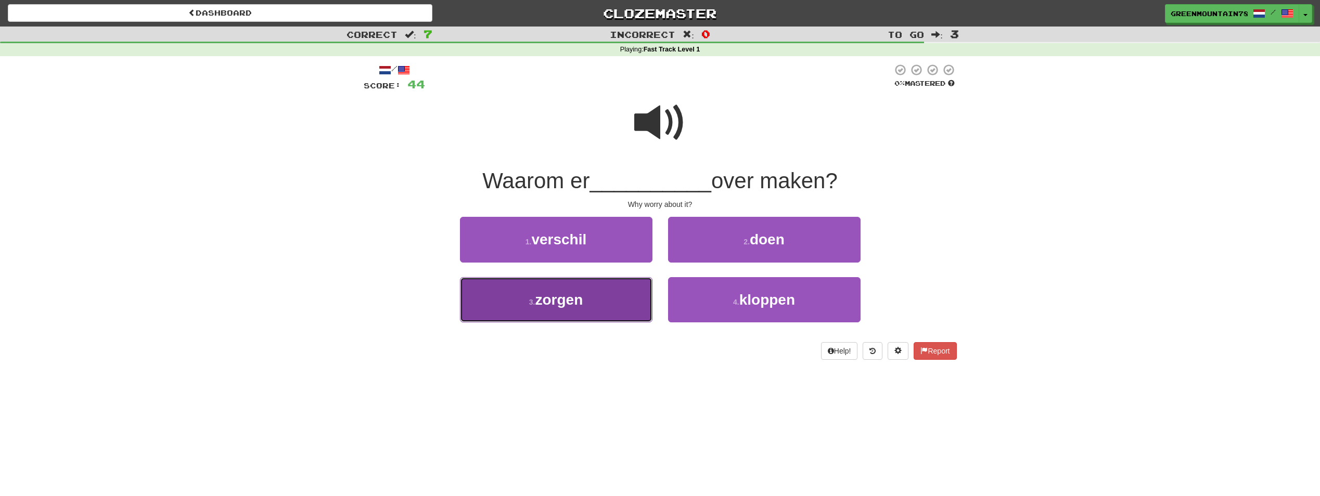
click at [633, 310] on button "3 . zorgen" at bounding box center [556, 299] width 193 height 45
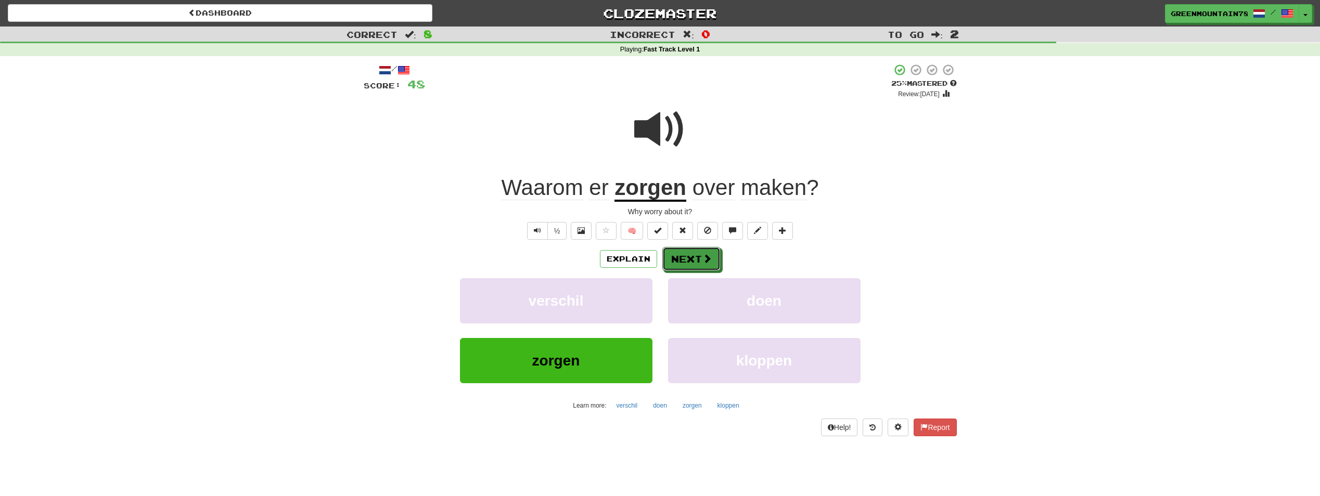
click at [690, 259] on button "Next" at bounding box center [691, 259] width 58 height 24
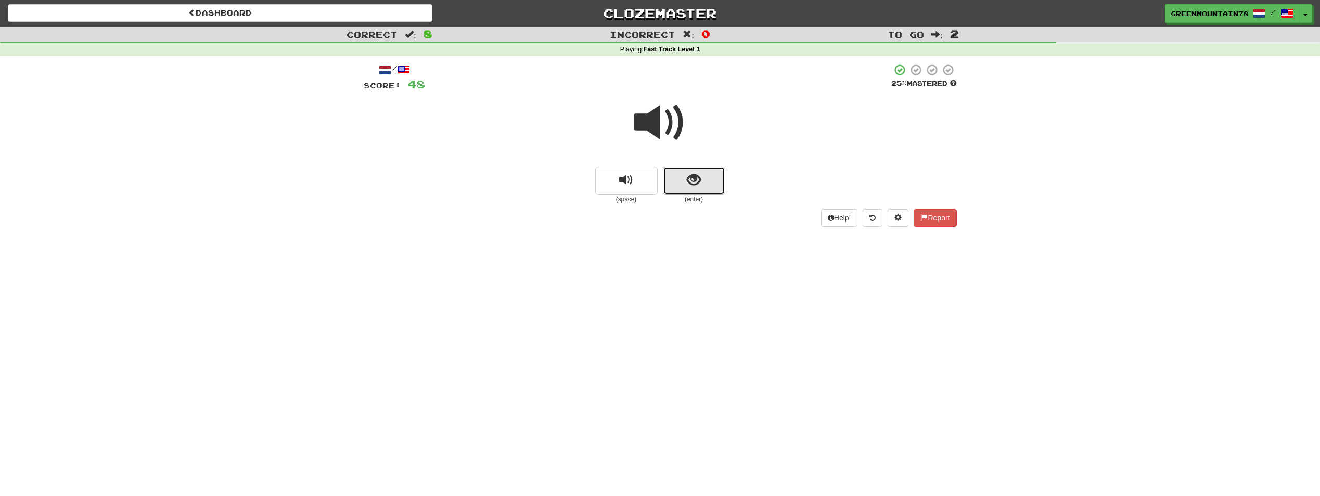
click at [699, 186] on span "show sentence" at bounding box center [694, 180] width 14 height 14
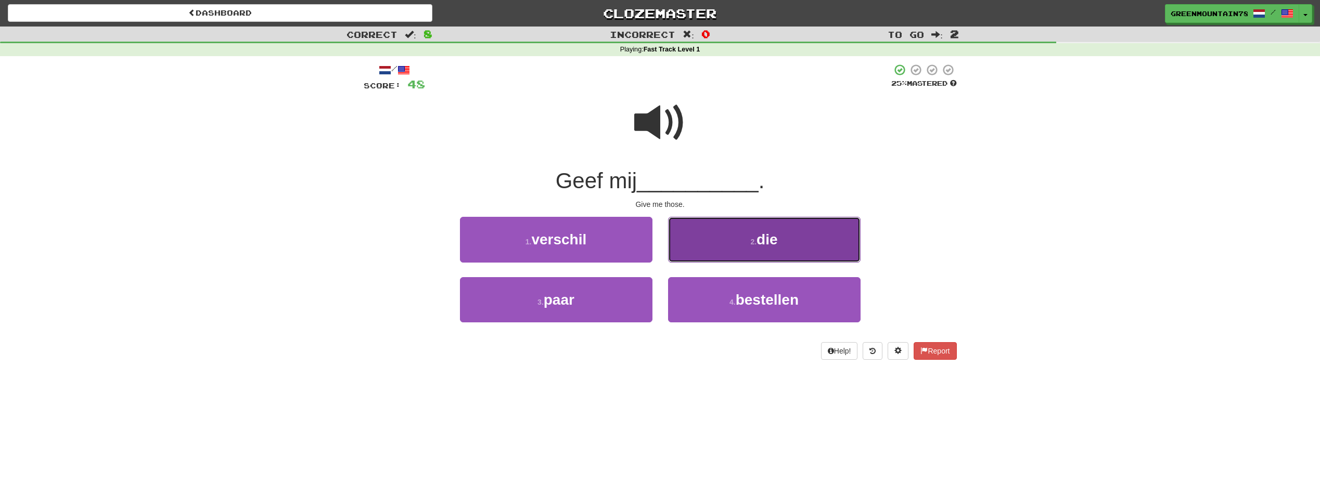
click at [715, 254] on button "2 . die" at bounding box center [764, 239] width 193 height 45
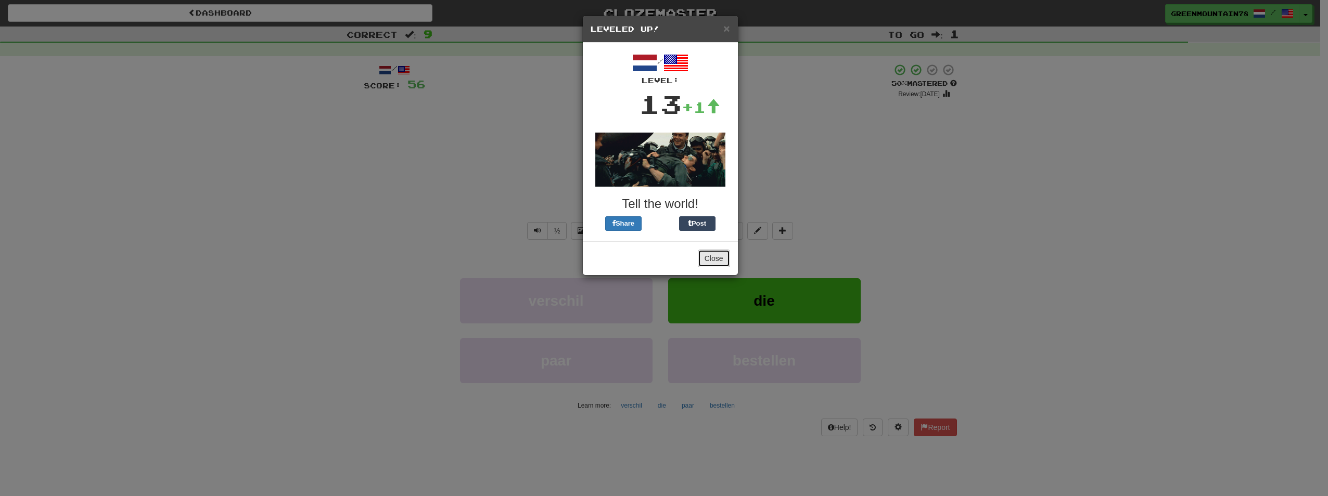
click at [712, 262] on button "Close" at bounding box center [714, 259] width 32 height 18
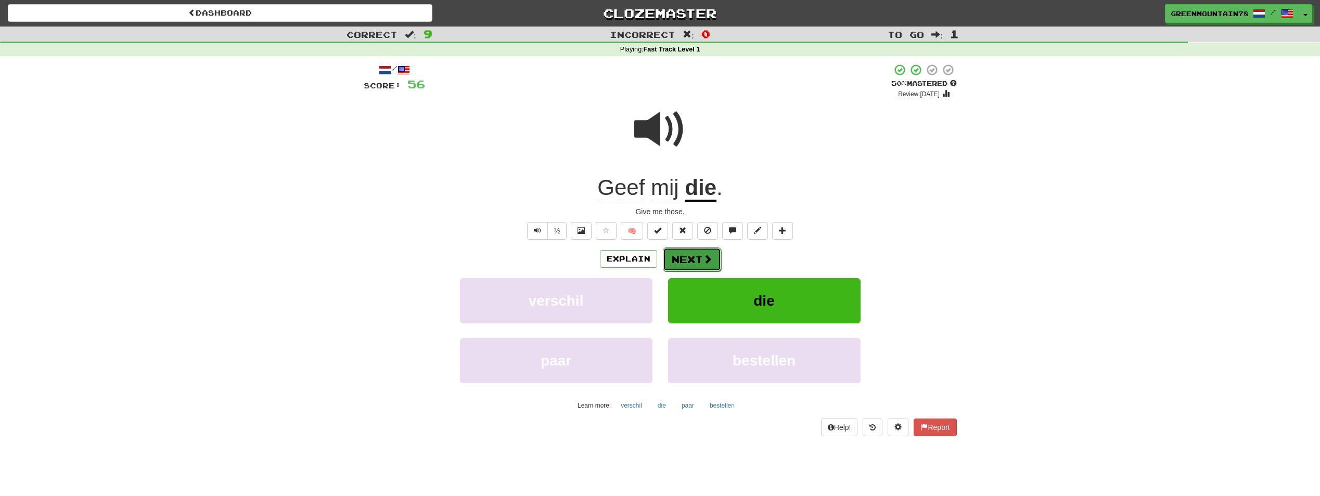
click at [698, 257] on button "Next" at bounding box center [692, 260] width 58 height 24
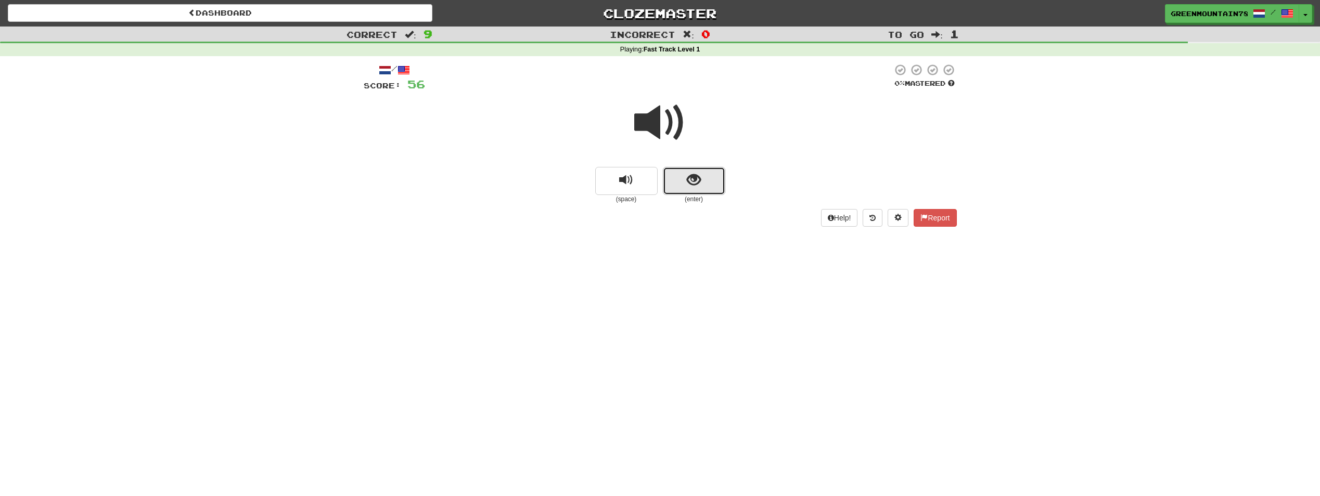
click at [695, 174] on span "show sentence" at bounding box center [694, 180] width 14 height 14
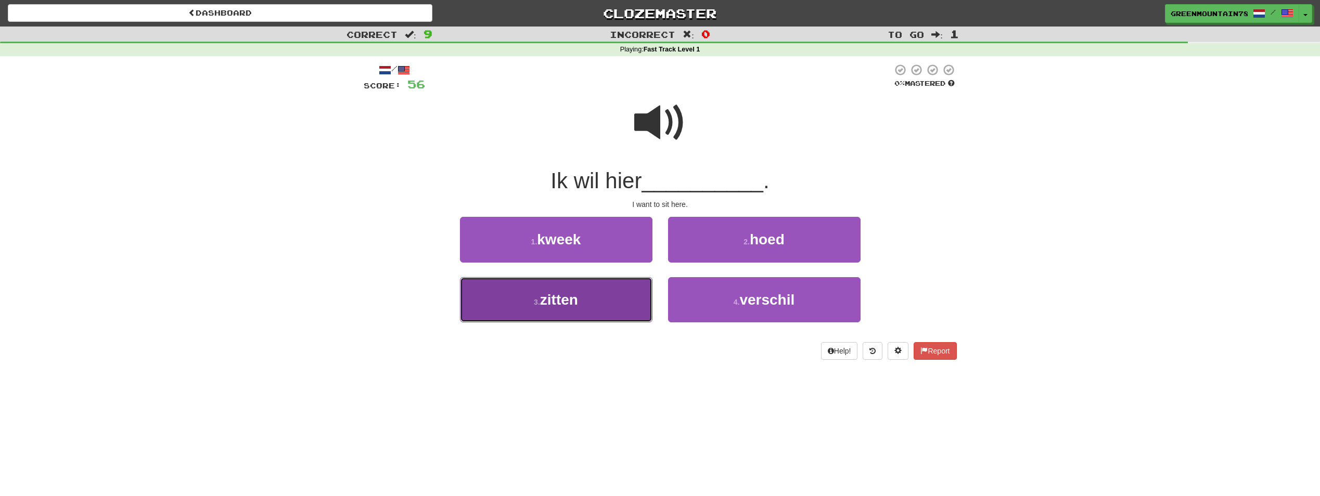
click at [629, 293] on button "3 . zitten" at bounding box center [556, 299] width 193 height 45
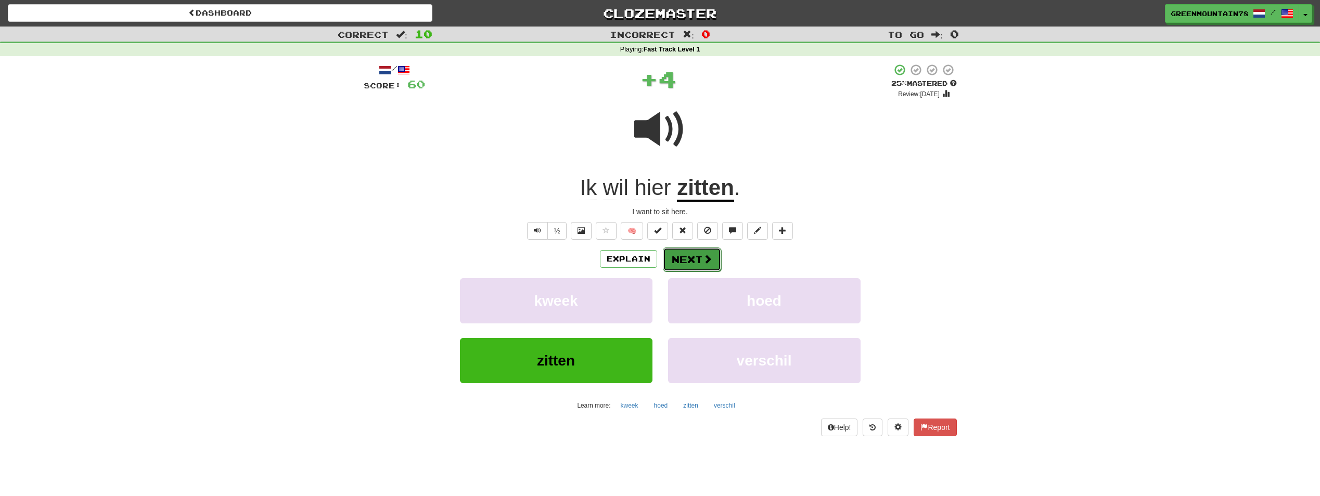
click at [698, 257] on button "Next" at bounding box center [692, 260] width 58 height 24
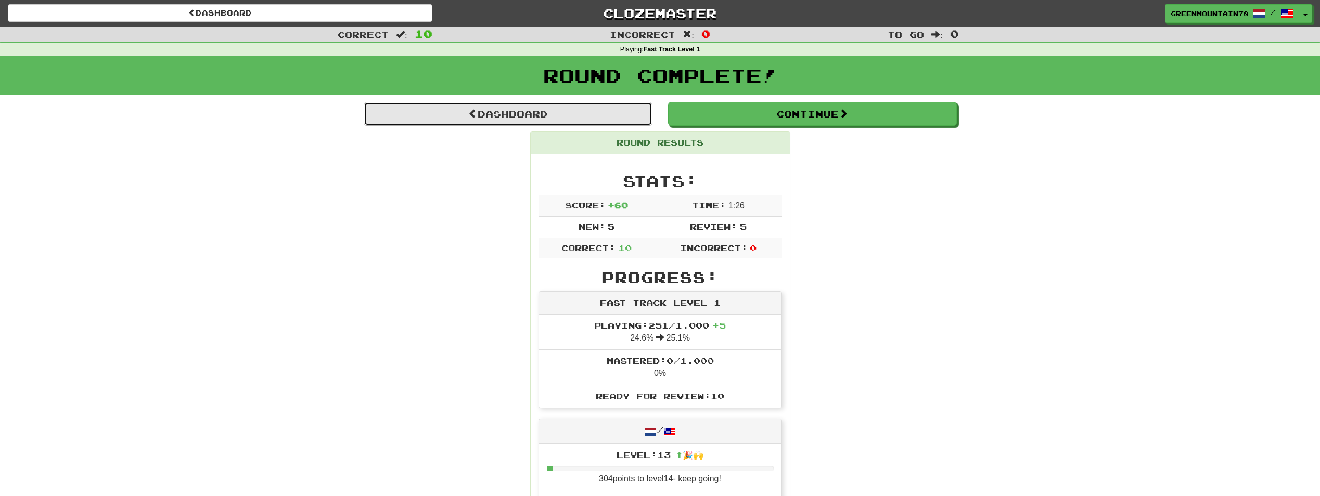
click at [640, 112] on link "Dashboard" at bounding box center [508, 114] width 289 height 24
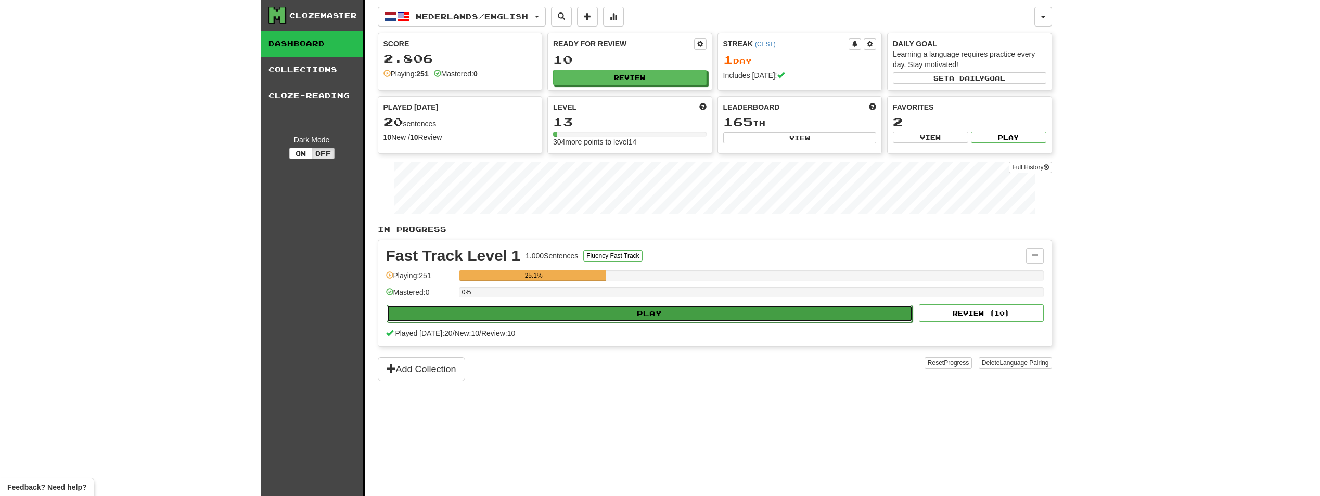
click at [689, 307] on button "Play" at bounding box center [650, 314] width 527 height 18
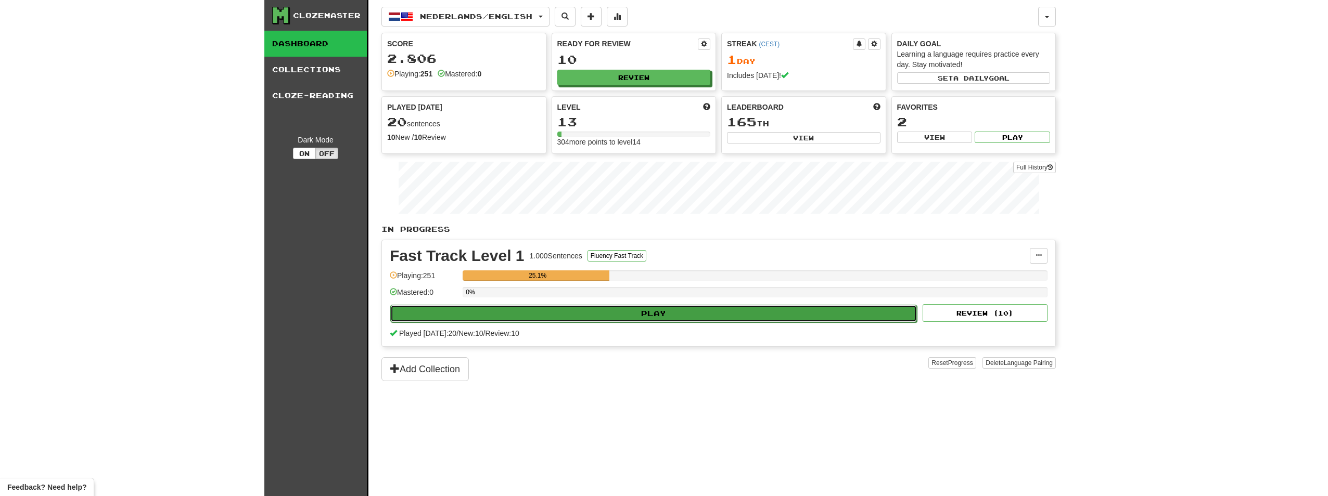
select select "**"
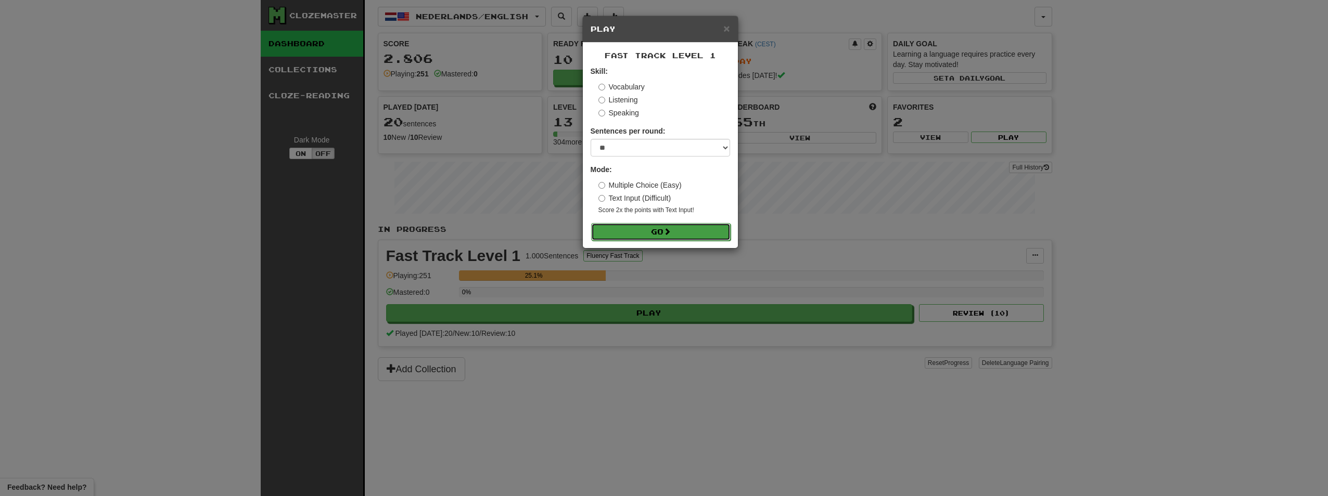
click at [661, 228] on button "Go" at bounding box center [660, 232] width 139 height 18
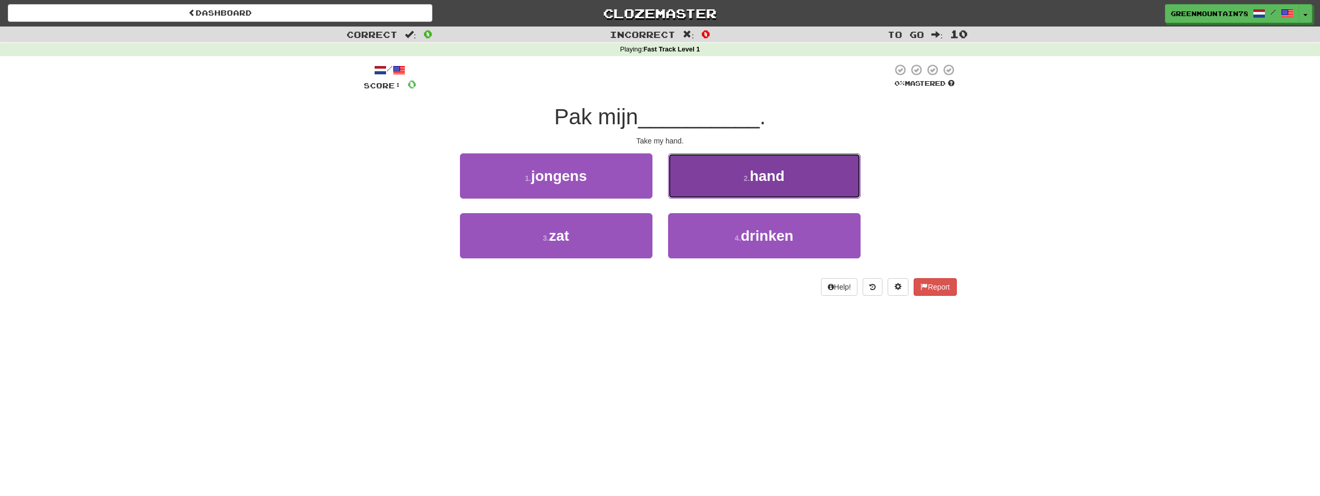
click at [800, 183] on button "2 . hand" at bounding box center [764, 176] width 193 height 45
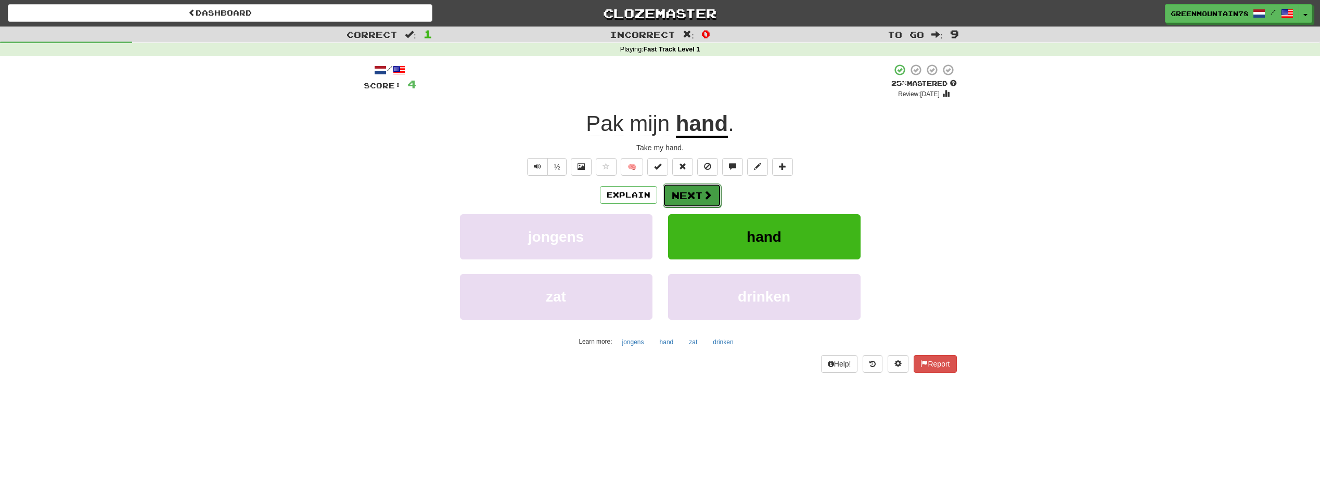
click at [703, 193] on span at bounding box center [707, 194] width 9 height 9
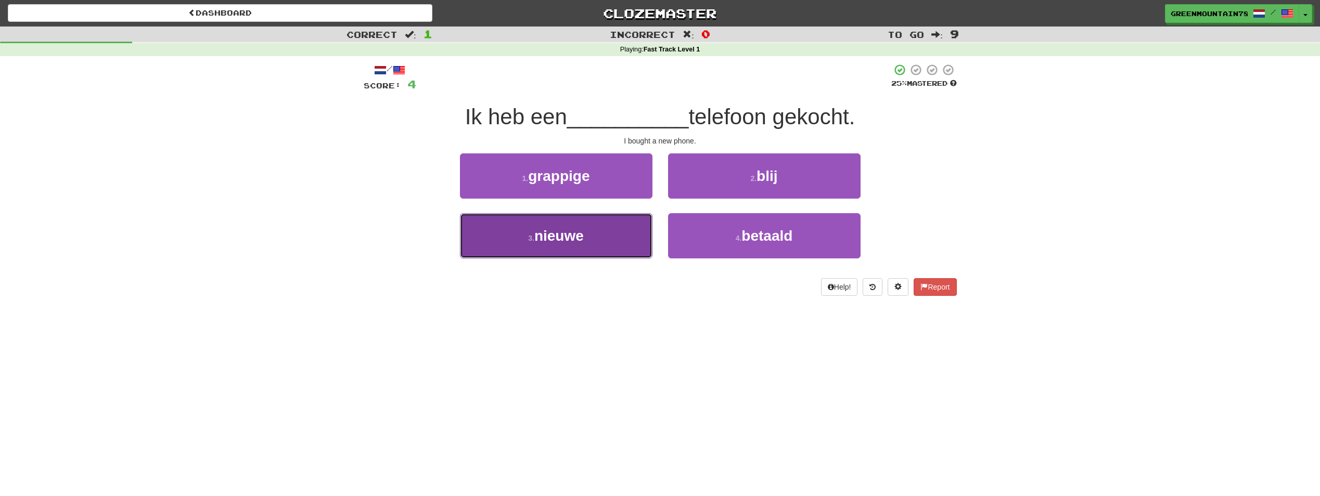
click at [615, 243] on button "3 . nieuwe" at bounding box center [556, 235] width 193 height 45
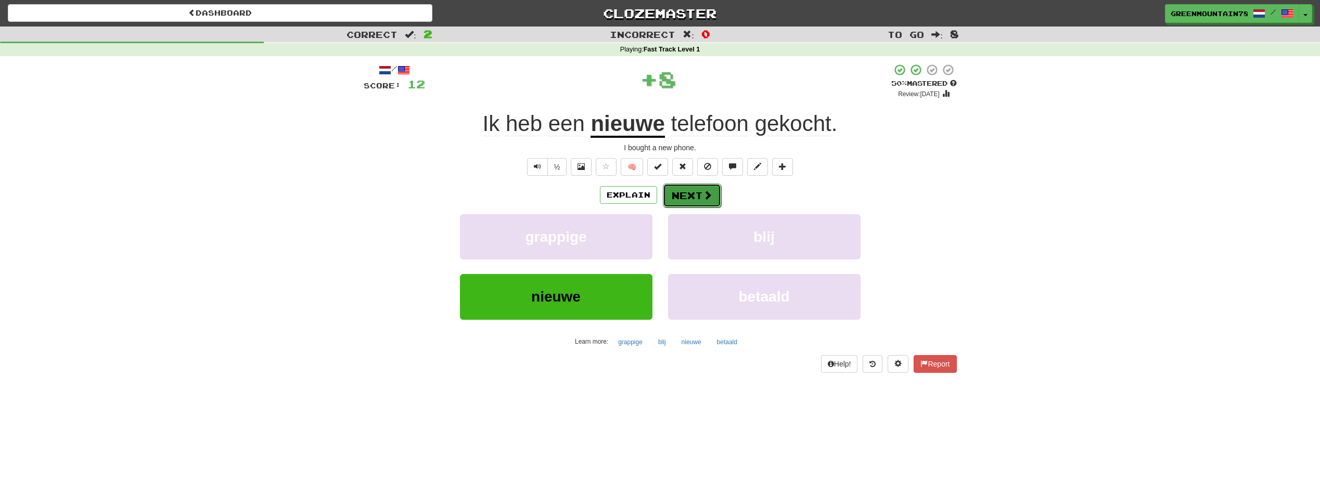
click at [688, 190] on button "Next" at bounding box center [692, 196] width 58 height 24
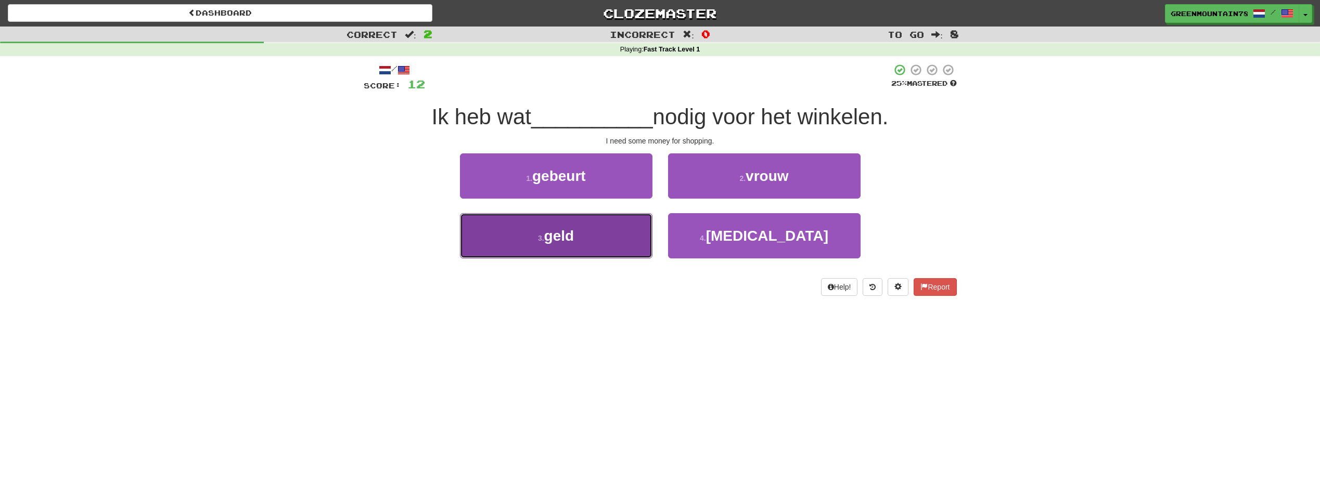
click at [620, 241] on button "3 . geld" at bounding box center [556, 235] width 193 height 45
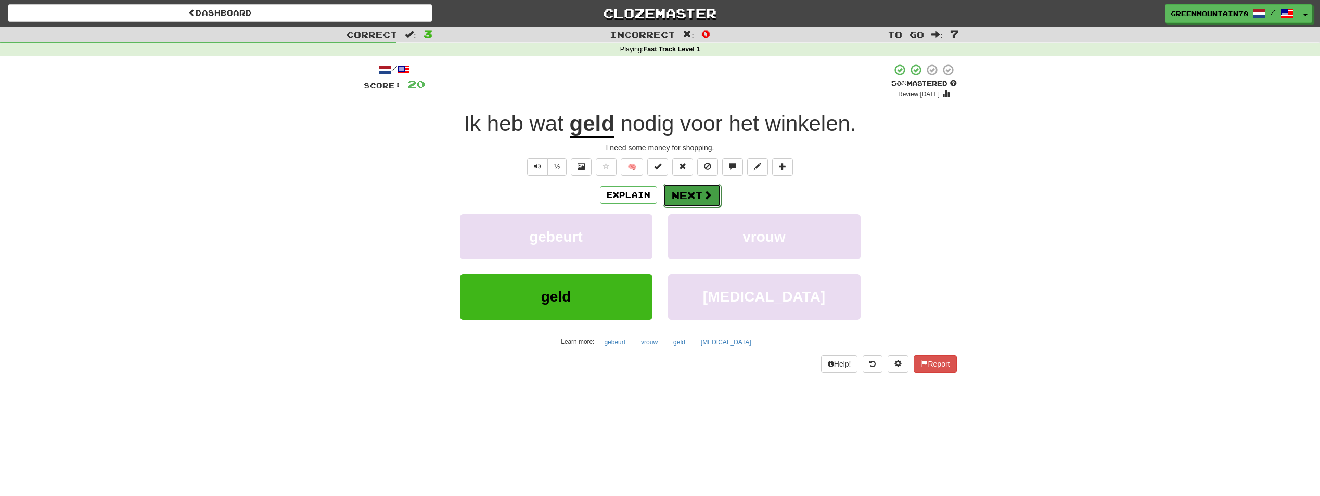
click at [689, 197] on button "Next" at bounding box center [692, 196] width 58 height 24
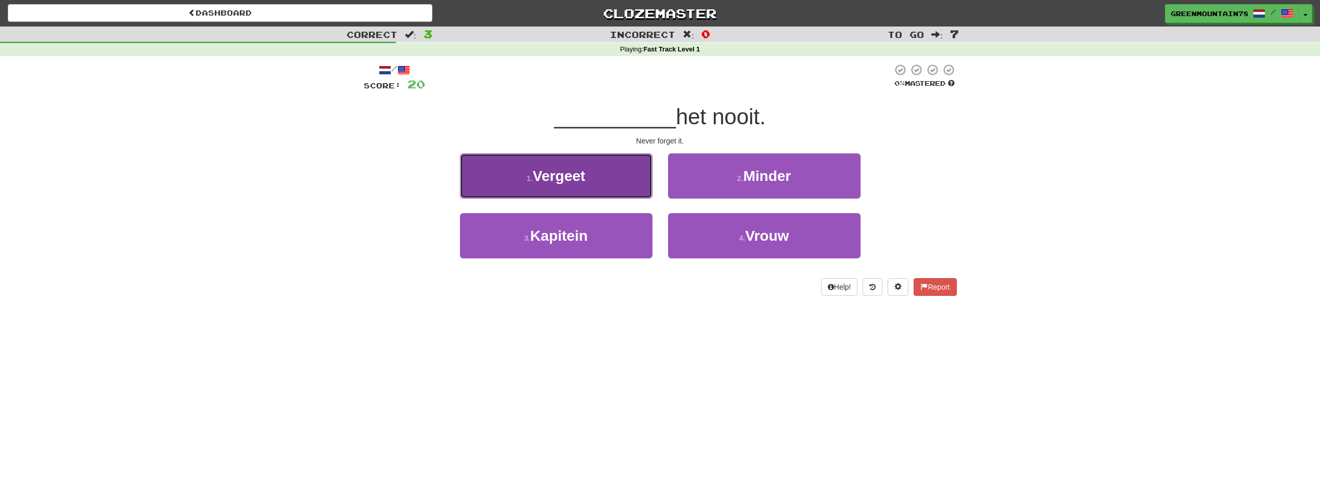
click at [638, 184] on button "1 . Vergeet" at bounding box center [556, 176] width 193 height 45
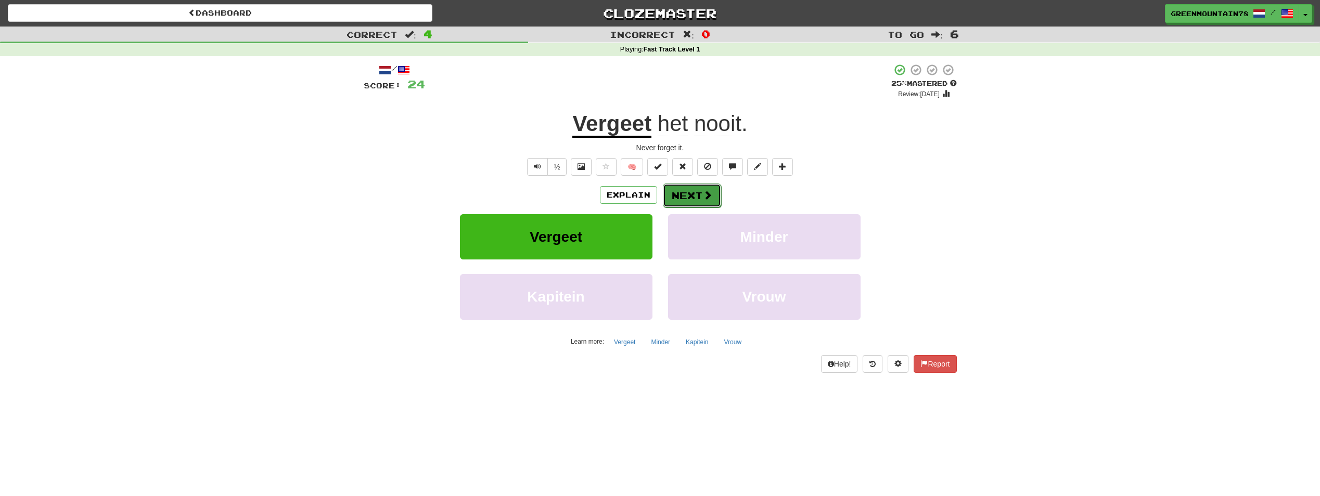
click at [686, 199] on button "Next" at bounding box center [692, 196] width 58 height 24
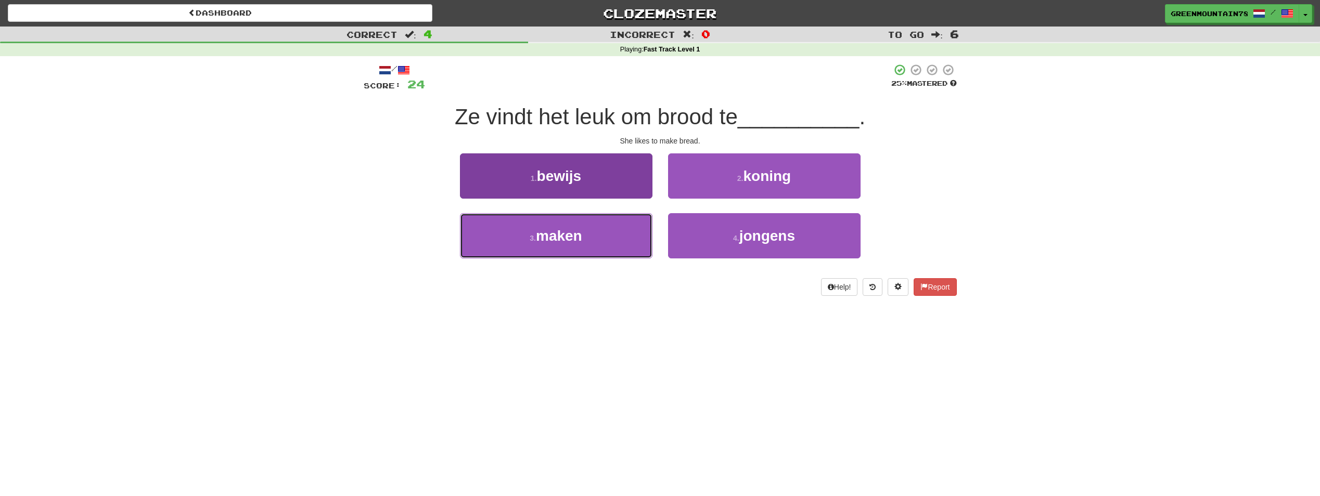
click at [567, 234] on span "maken" at bounding box center [559, 236] width 46 height 16
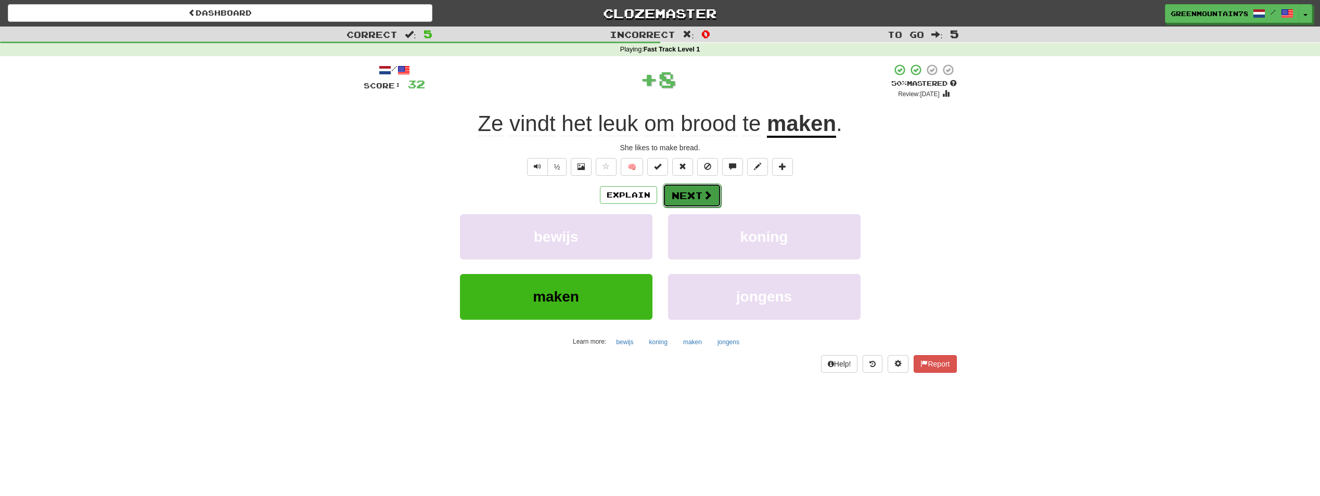
click at [685, 194] on button "Next" at bounding box center [692, 196] width 58 height 24
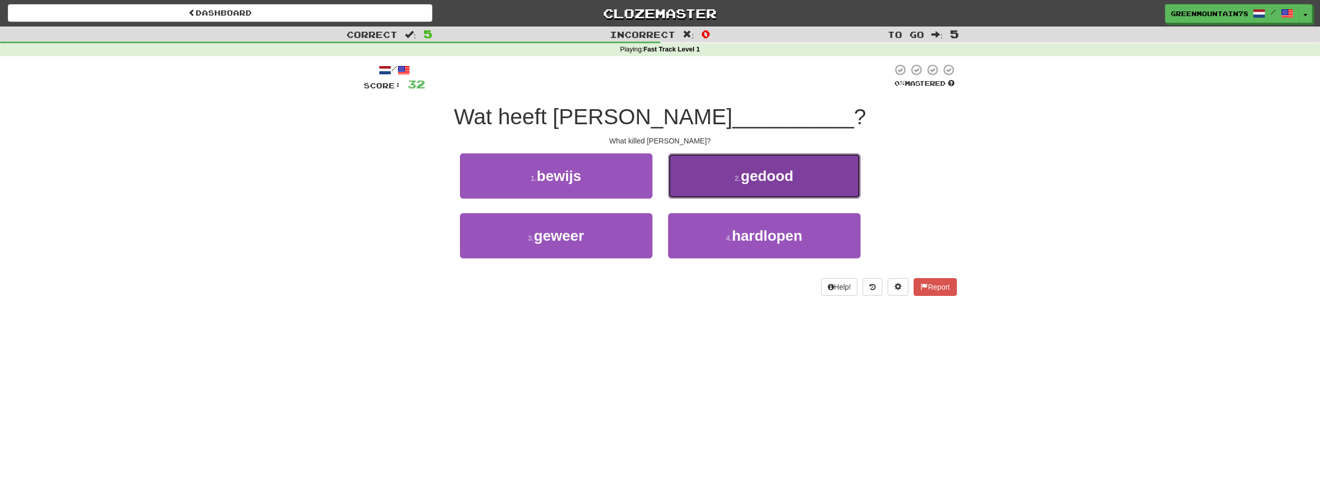
click at [732, 182] on button "2 . gedood" at bounding box center [764, 176] width 193 height 45
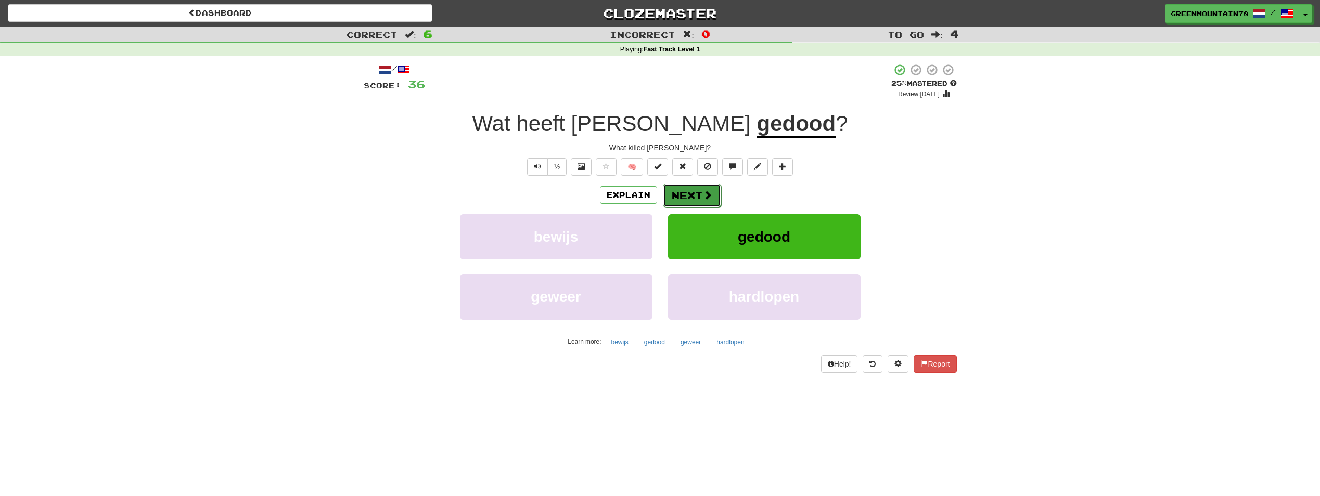
click at [692, 197] on button "Next" at bounding box center [692, 196] width 58 height 24
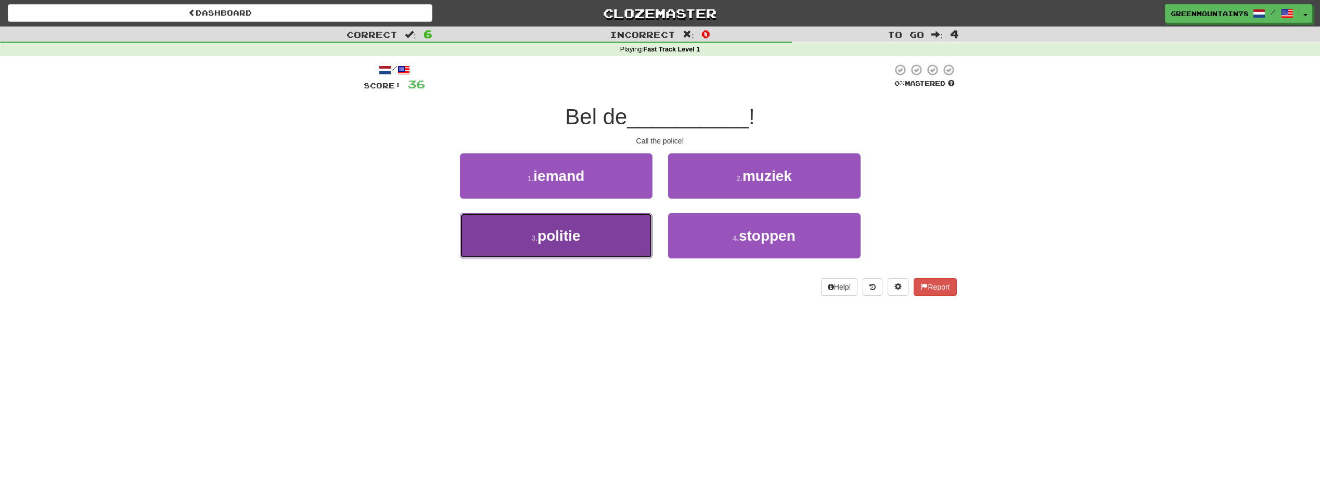
click at [561, 242] on span "politie" at bounding box center [559, 236] width 43 height 16
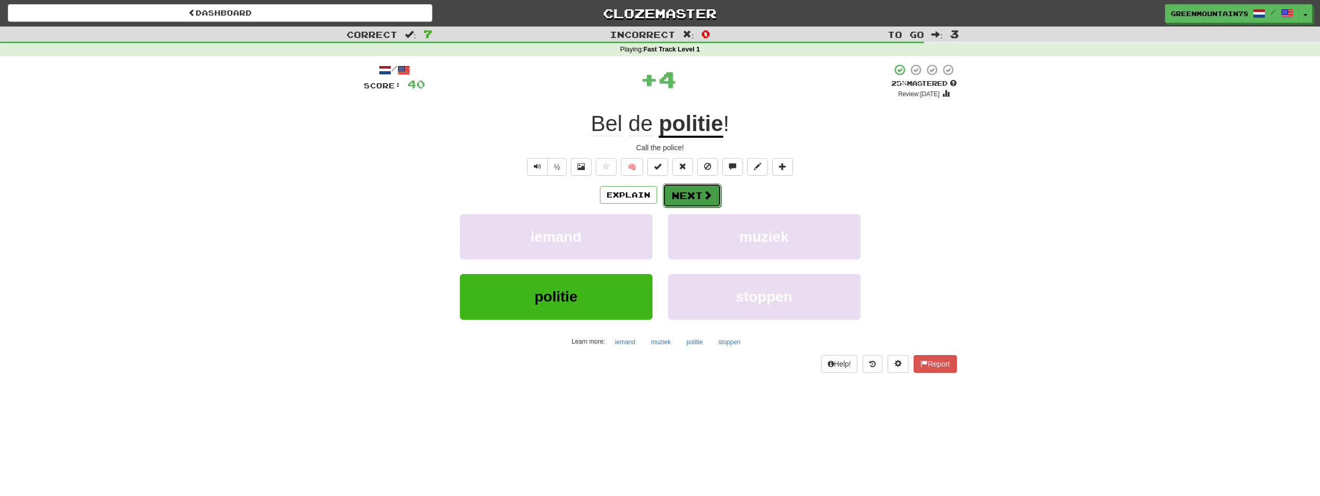
click at [705, 191] on span at bounding box center [707, 194] width 9 height 9
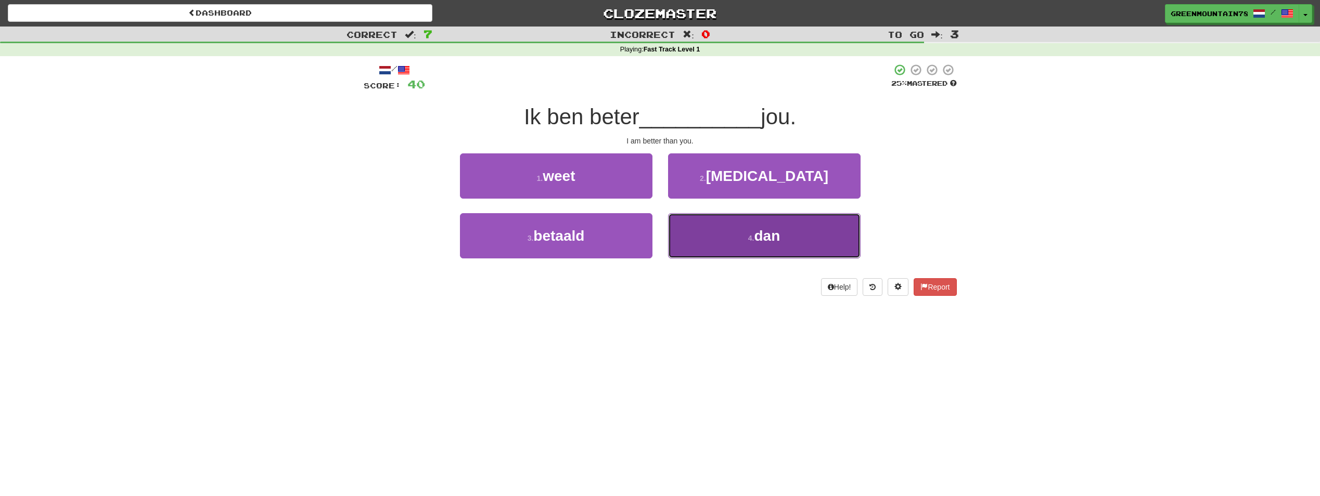
click at [748, 235] on small "4 ." at bounding box center [751, 238] width 6 height 8
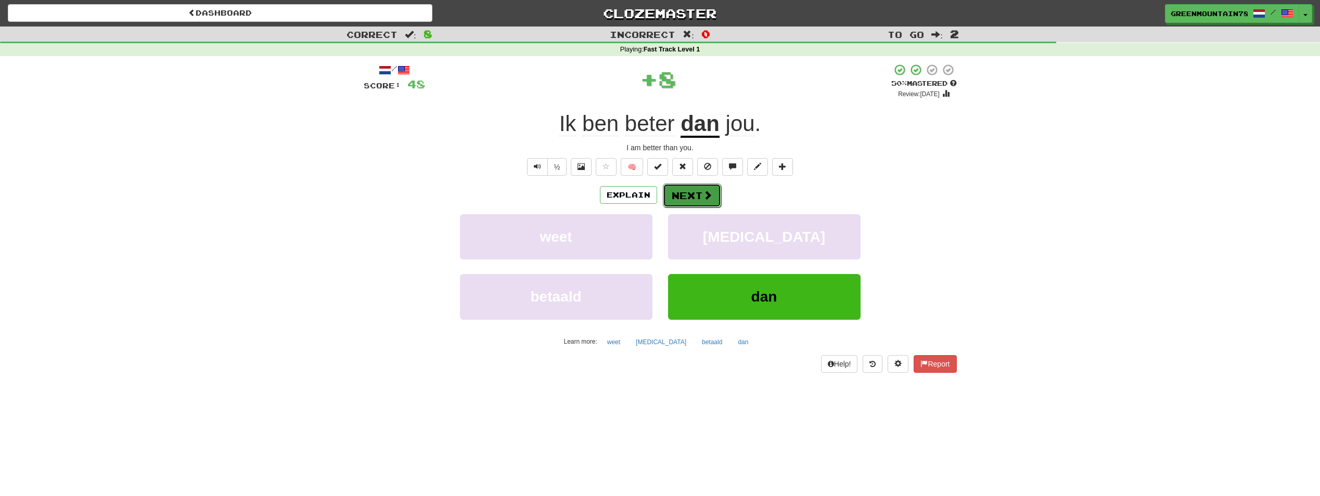
click at [680, 194] on button "Next" at bounding box center [692, 196] width 58 height 24
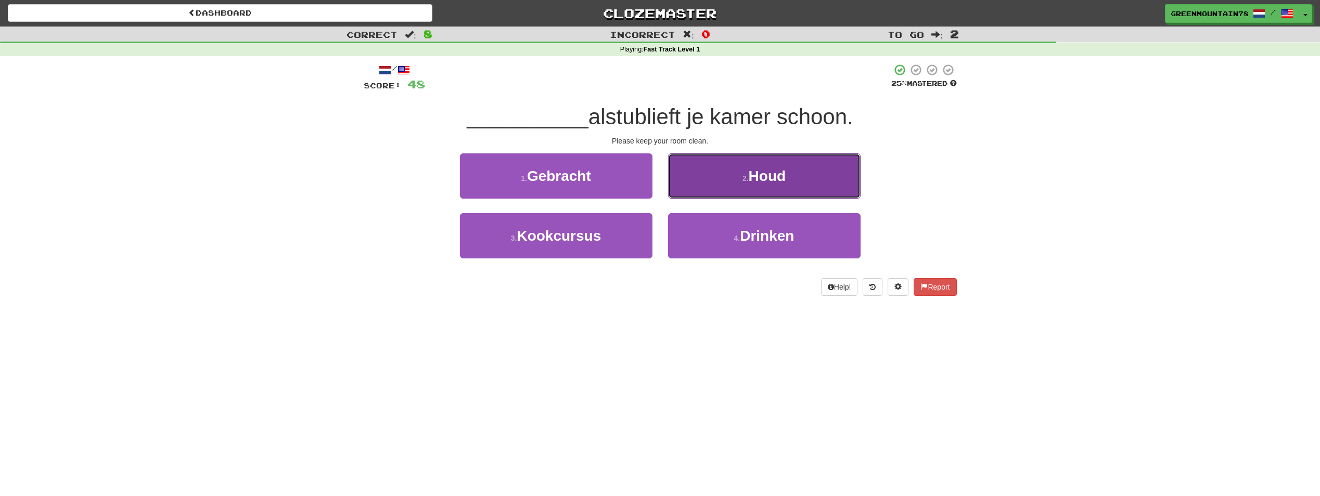
click at [755, 170] on span "Houd" at bounding box center [767, 176] width 37 height 16
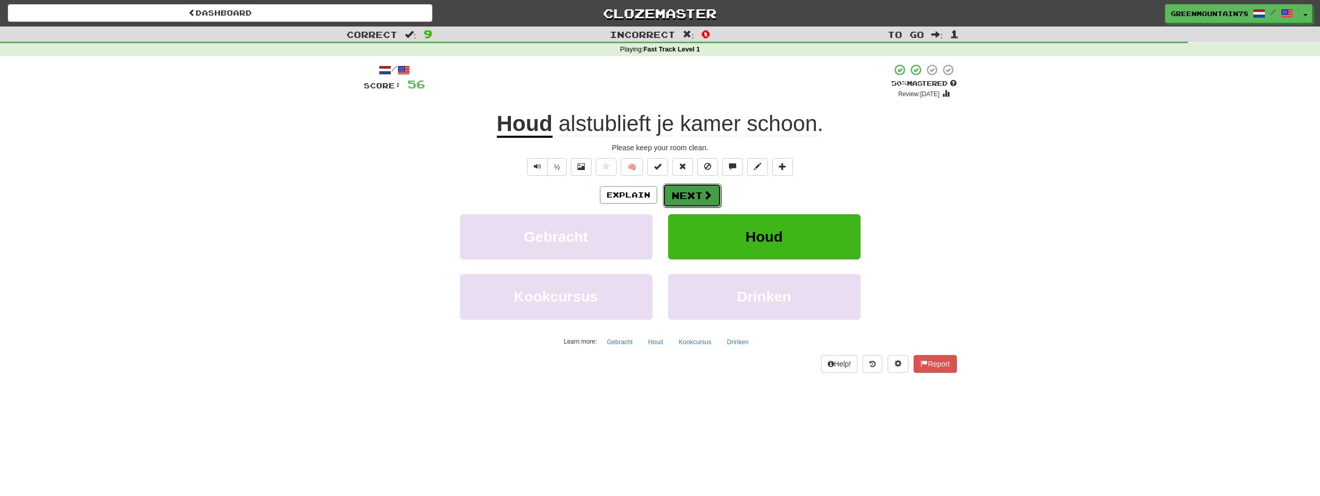
click at [682, 202] on button "Next" at bounding box center [692, 196] width 58 height 24
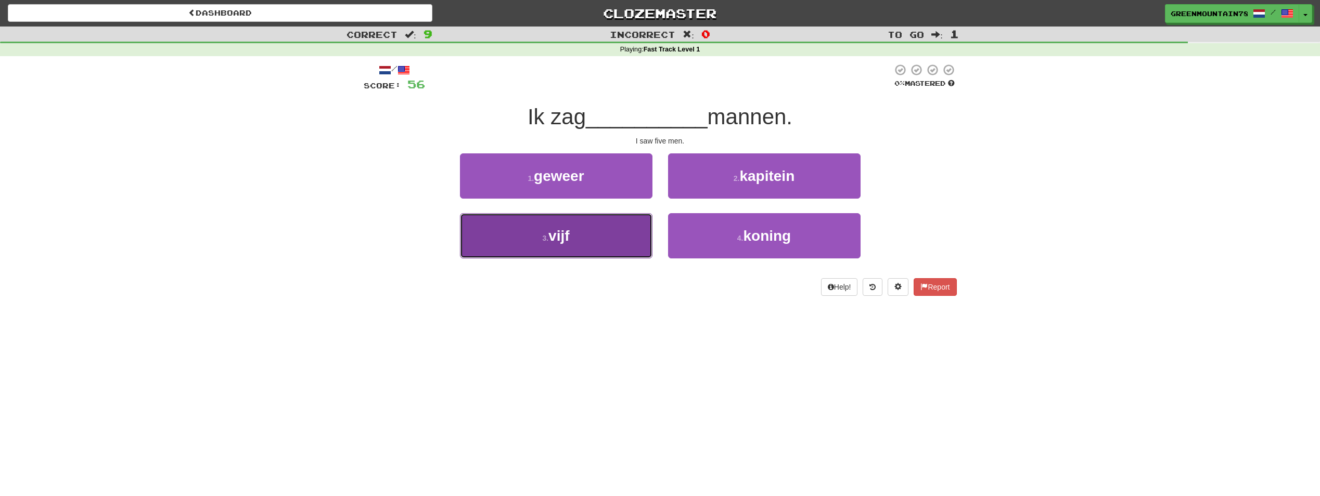
click at [575, 245] on button "3 . vijf" at bounding box center [556, 235] width 193 height 45
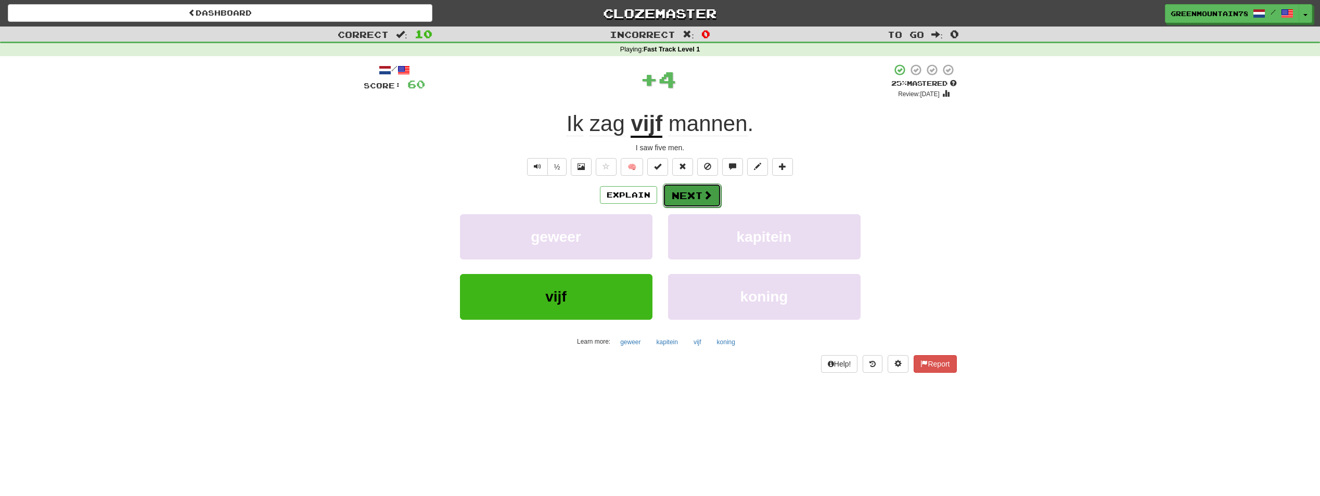
click at [703, 192] on span at bounding box center [707, 194] width 9 height 9
